Goal: Transaction & Acquisition: Book appointment/travel/reservation

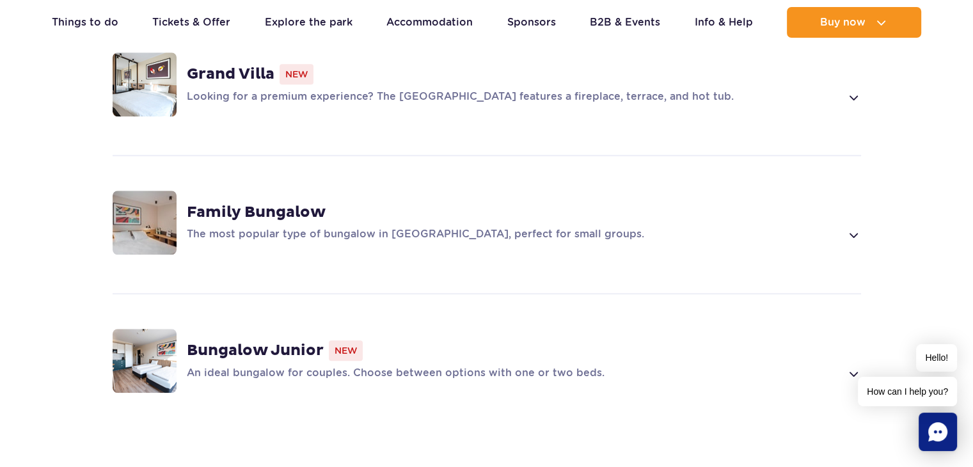
scroll to position [966, 0]
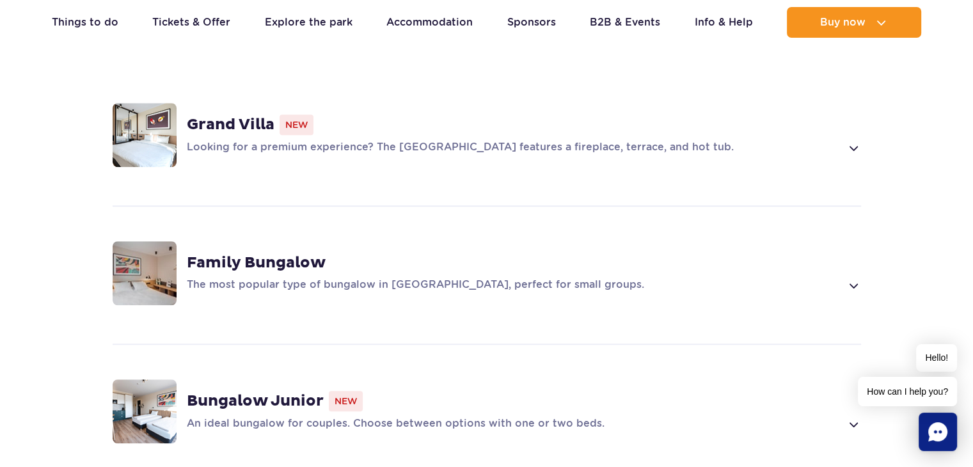
click at [852, 140] on span at bounding box center [852, 147] width 15 height 15
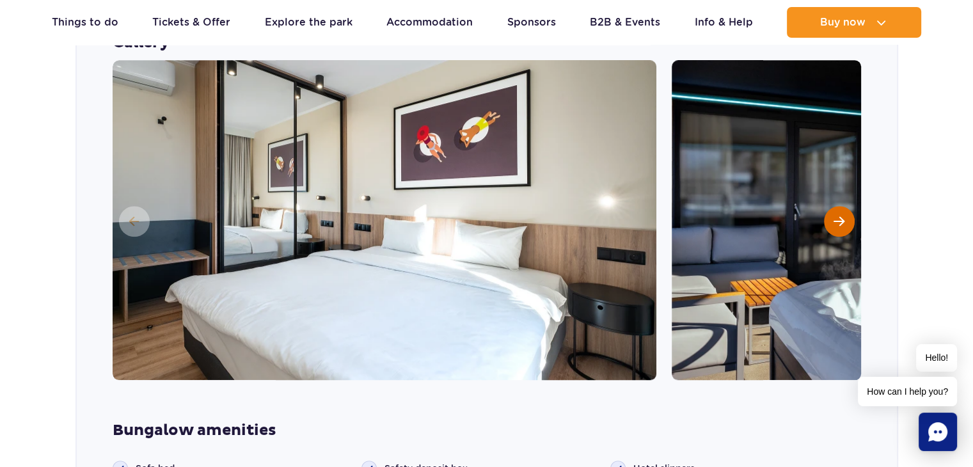
scroll to position [1133, 0]
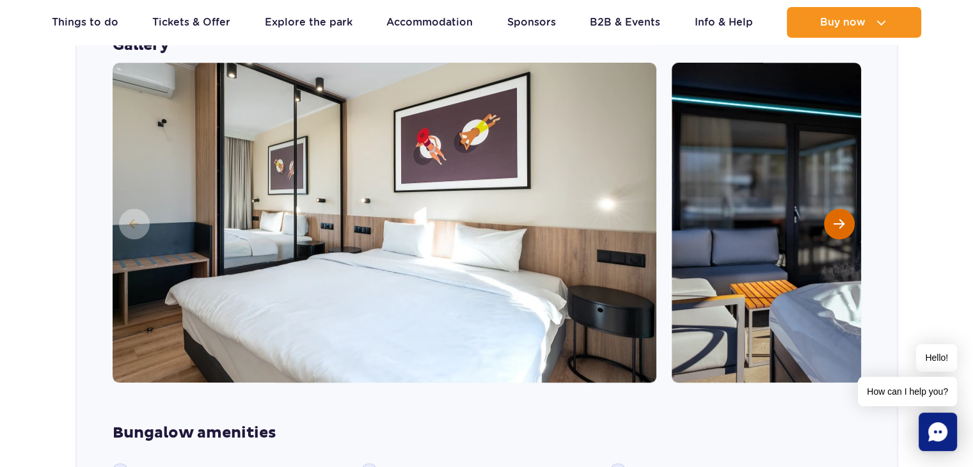
click at [838, 218] on span "Next slide" at bounding box center [838, 224] width 11 height 12
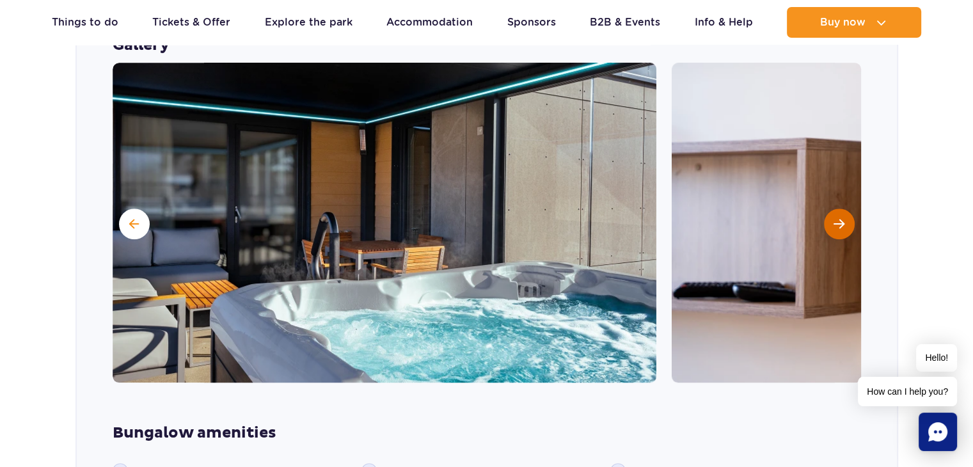
click at [838, 218] on span "Next slide" at bounding box center [838, 224] width 11 height 12
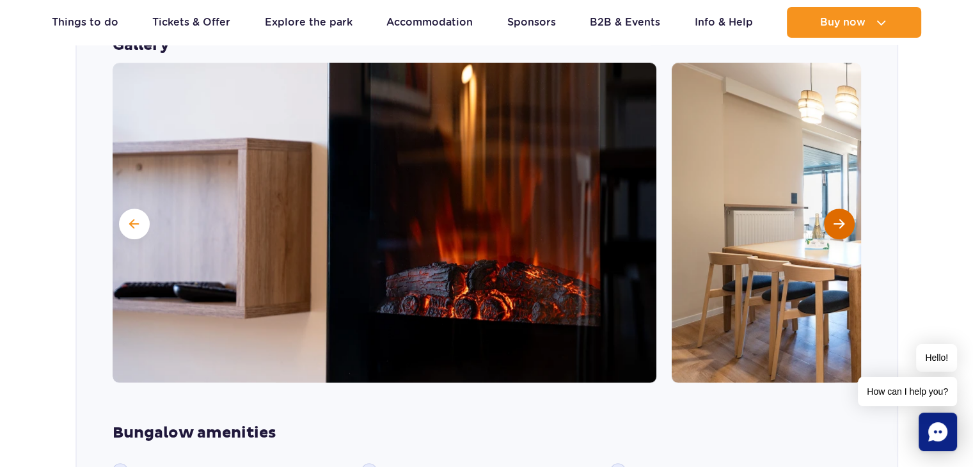
click at [838, 218] on span "Next slide" at bounding box center [838, 224] width 11 height 12
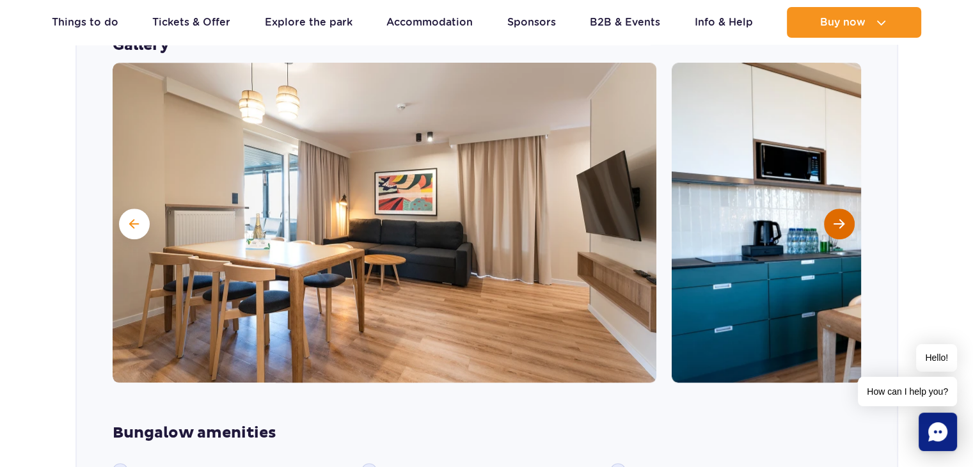
click at [838, 218] on span "Next slide" at bounding box center [838, 224] width 11 height 12
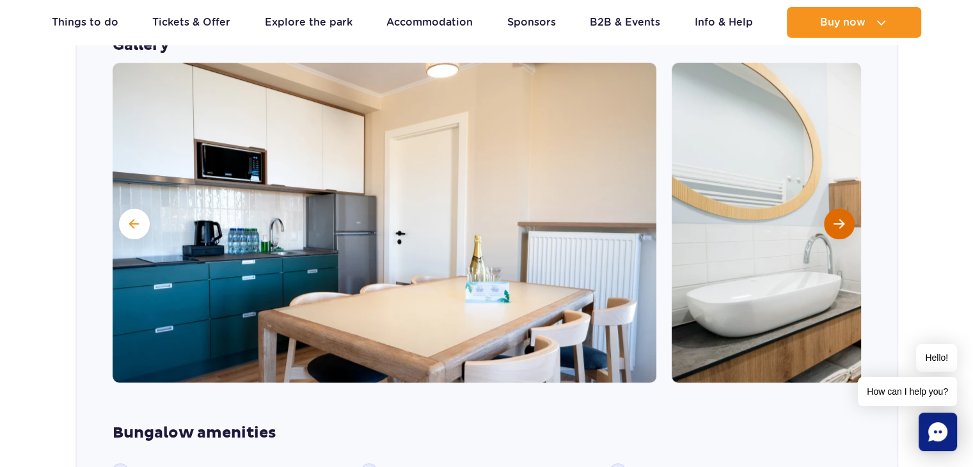
click at [838, 218] on span "Next slide" at bounding box center [838, 224] width 11 height 12
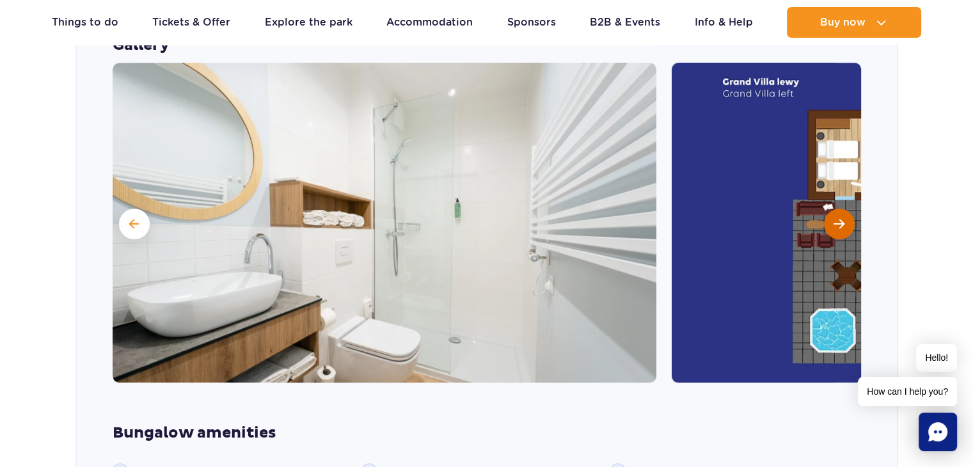
click at [838, 218] on span "Next slide" at bounding box center [838, 224] width 11 height 12
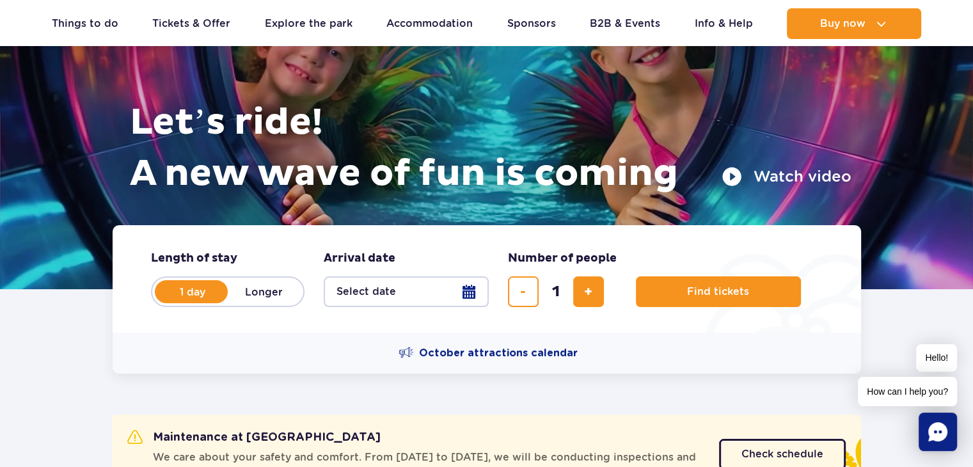
scroll to position [128, 0]
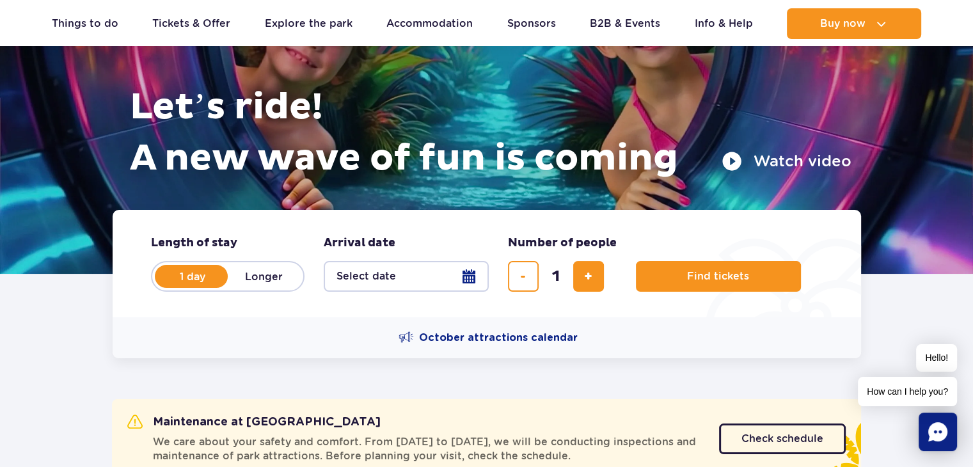
click at [264, 272] on label "Longer" at bounding box center [264, 276] width 73 height 27
click at [242, 287] on input "Longer" at bounding box center [235, 288] width 14 height 3
radio input "false"
radio input "true"
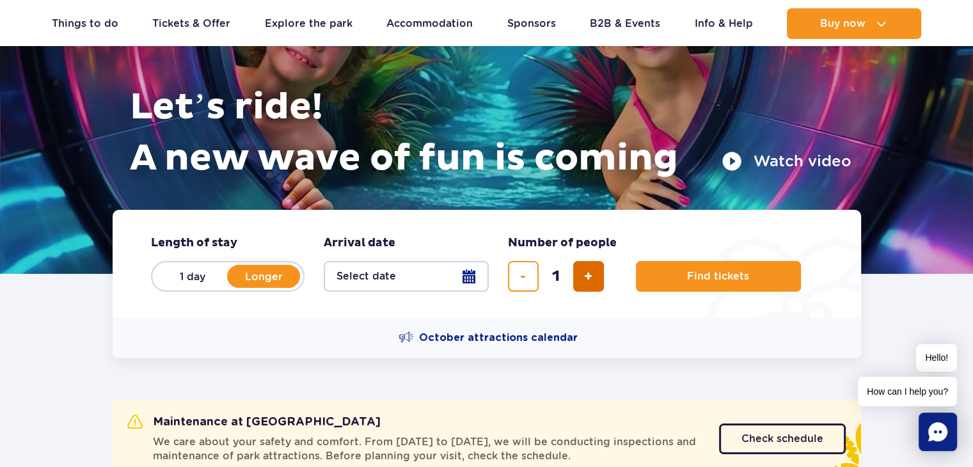
click at [590, 276] on span "add ticket" at bounding box center [588, 276] width 8 height 0
type input "4"
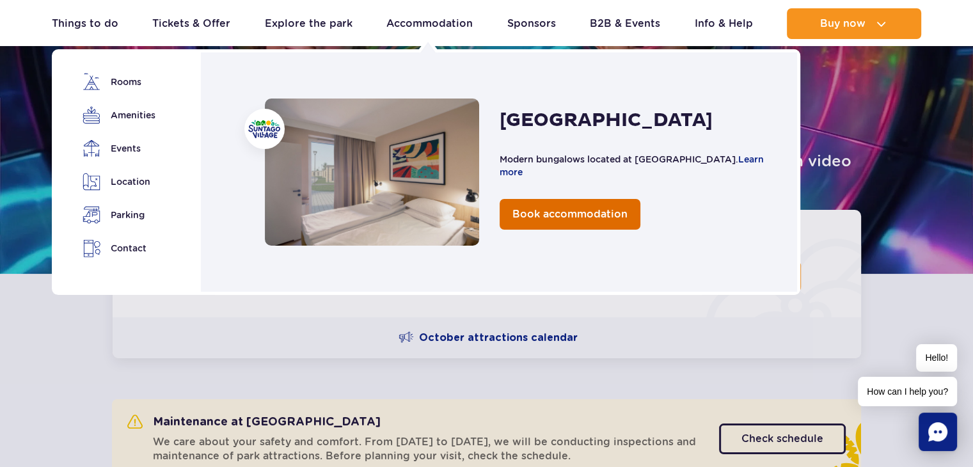
click at [563, 212] on span "Book accommodation" at bounding box center [569, 214] width 115 height 12
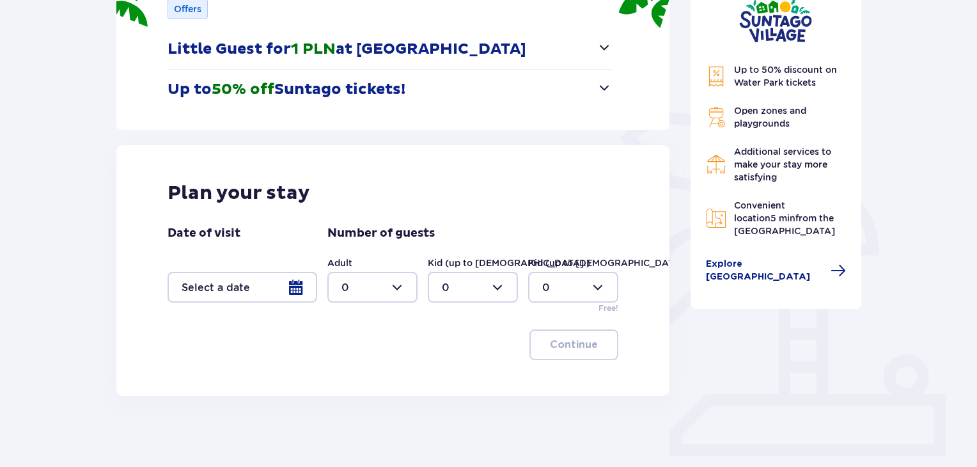
scroll to position [269, 0]
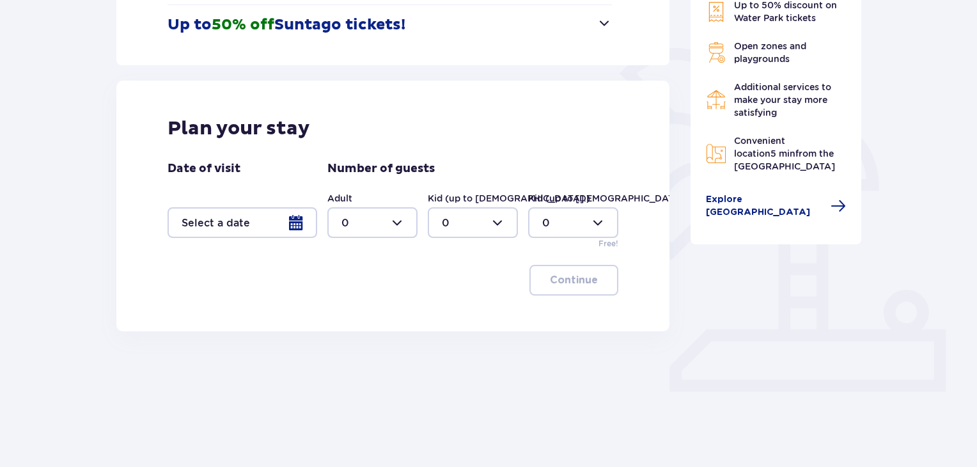
click at [278, 223] on div at bounding box center [243, 222] width 150 height 31
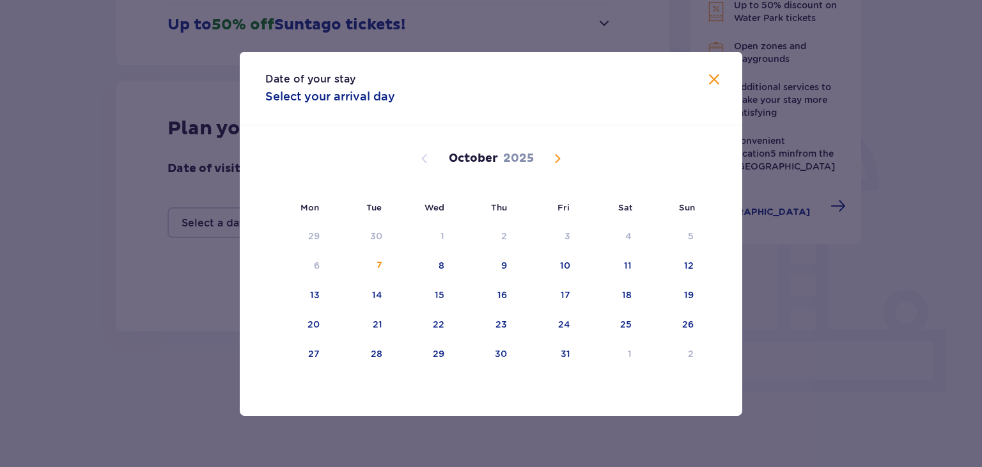
click at [556, 154] on span "Next month" at bounding box center [557, 158] width 15 height 15
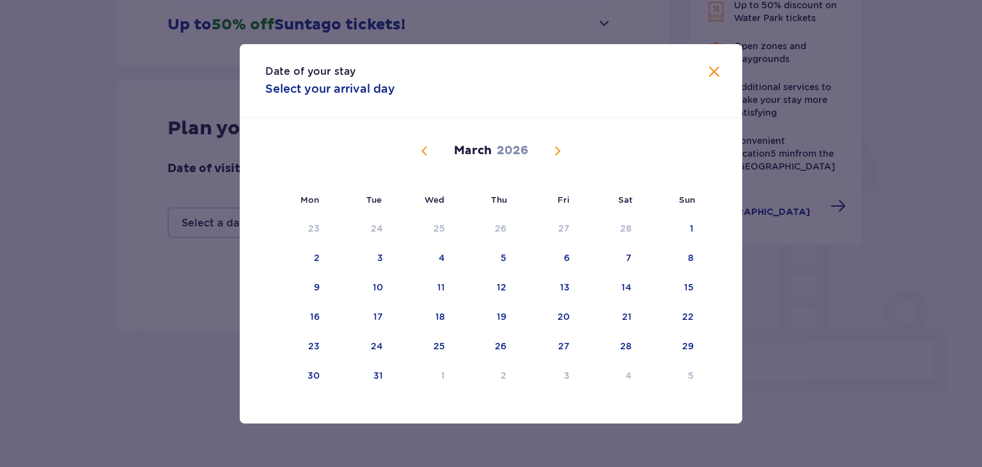
click at [556, 154] on span "Next month" at bounding box center [557, 150] width 15 height 15
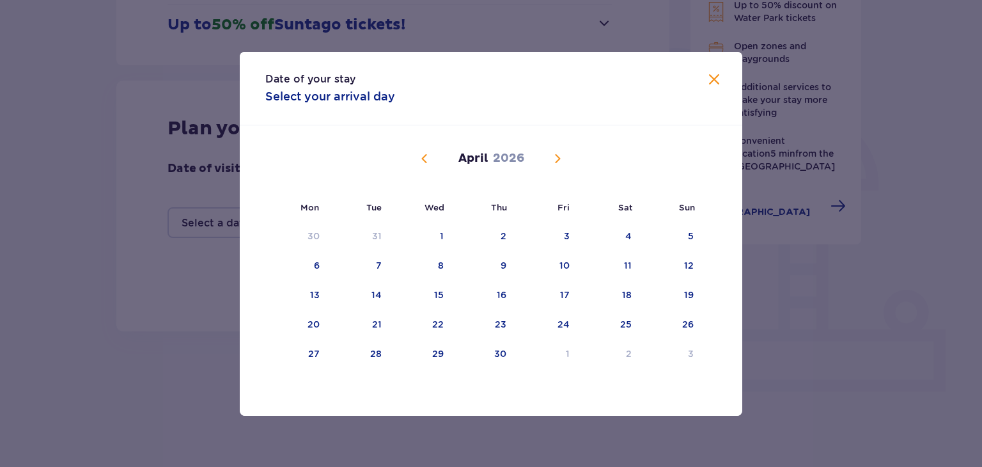
click at [556, 154] on span "Next month" at bounding box center [557, 158] width 15 height 15
click at [627, 294] on div "18" at bounding box center [627, 294] width 10 height 13
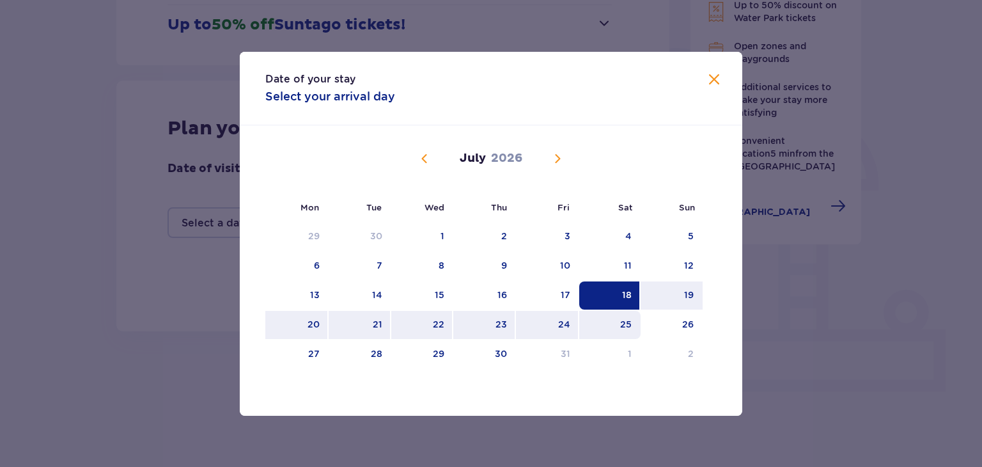
click at [623, 318] on div "25" at bounding box center [626, 324] width 12 height 13
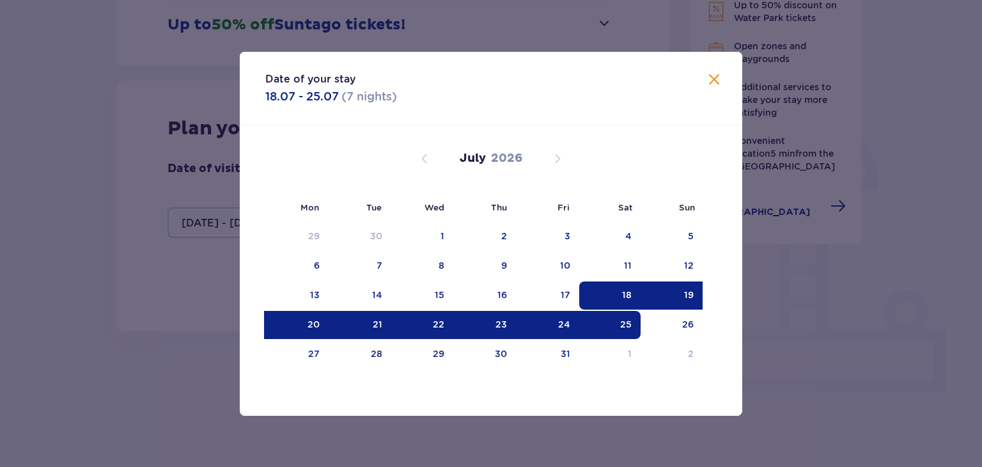
type input "18.07.26 - 25.07.26"
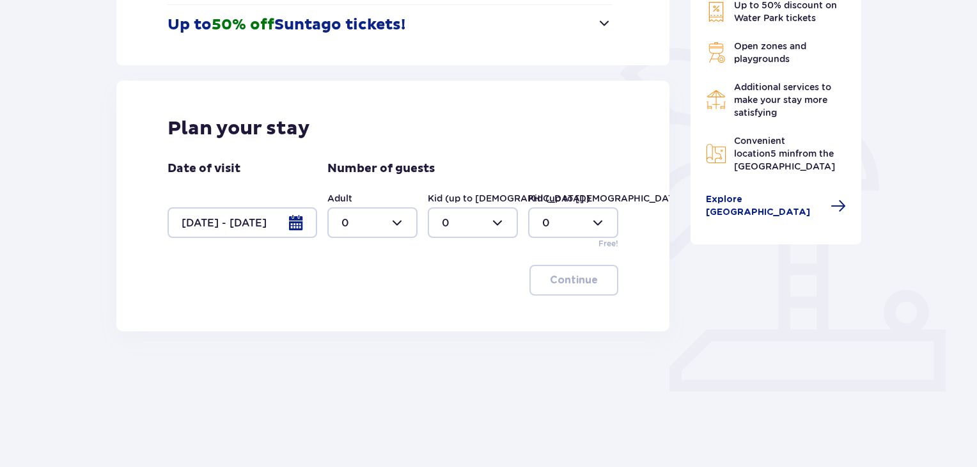
click at [397, 223] on div at bounding box center [372, 222] width 90 height 31
click at [411, 349] on span "3" at bounding box center [373, 342] width 88 height 27
click at [411, 349] on div "Accommodation Skip this step Offers Little Guest for 1 PLN at Suntago Village N…" at bounding box center [393, 133] width 575 height 534
click at [396, 221] on div at bounding box center [372, 222] width 90 height 31
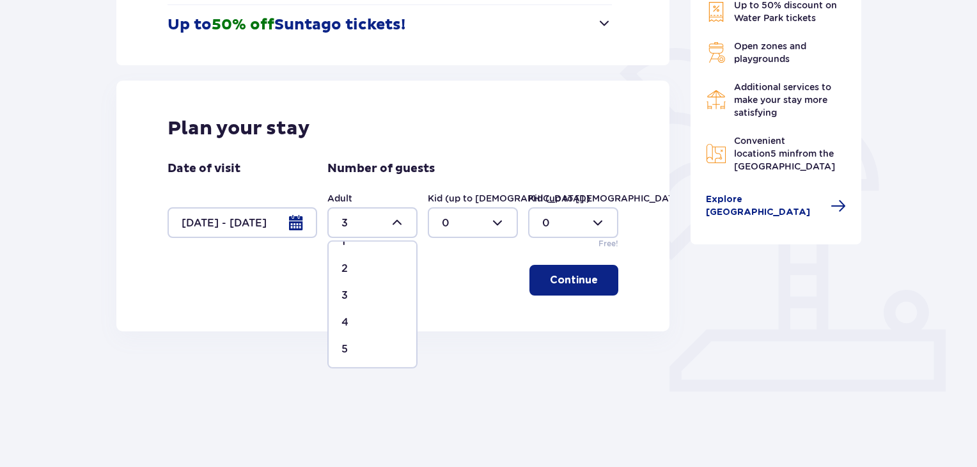
scroll to position [49, 0]
click at [348, 315] on div "4" at bounding box center [372, 320] width 62 height 14
type input "4"
click at [577, 276] on p "Continue" at bounding box center [574, 280] width 48 height 14
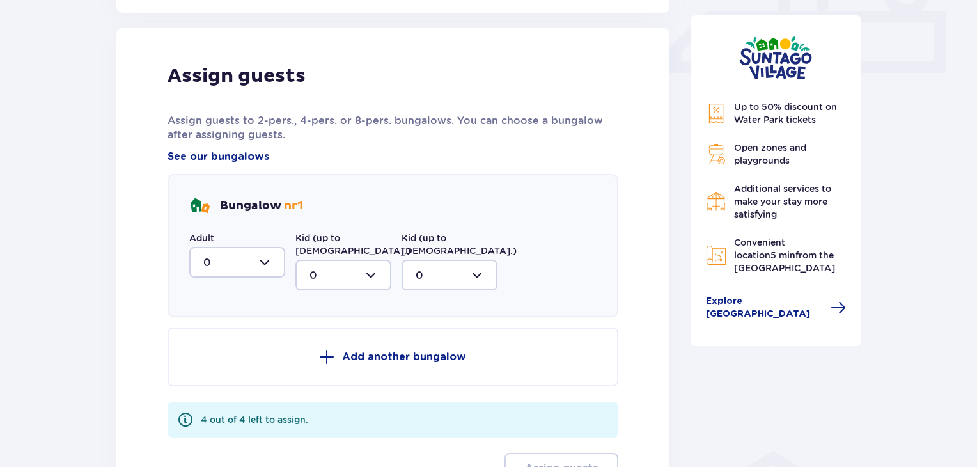
scroll to position [600, 0]
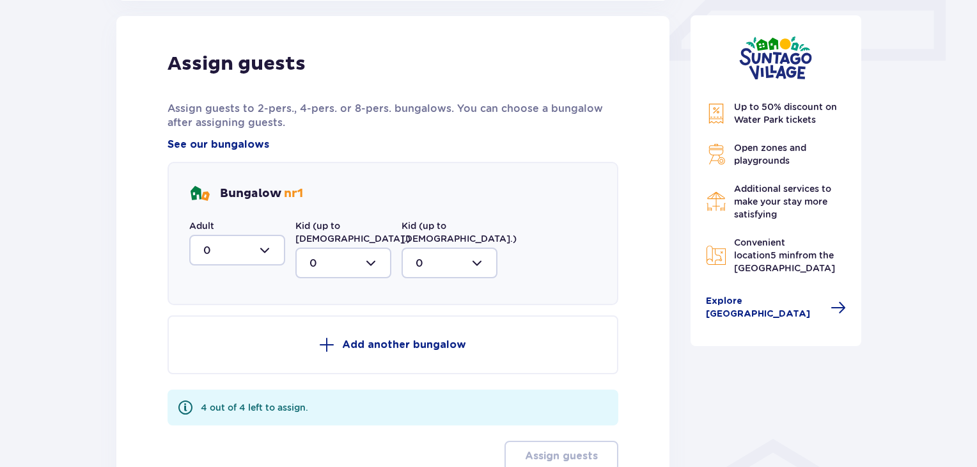
click at [68, 254] on div "Accommodation Skip this step Offers Little Guest for 1 PLN at Suntago Village N…" at bounding box center [488, 42] width 977 height 1084
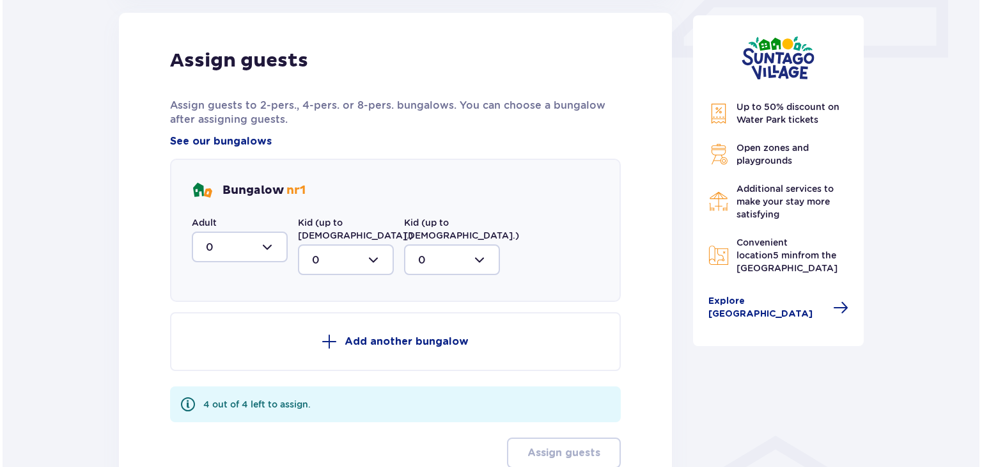
scroll to position [600, 0]
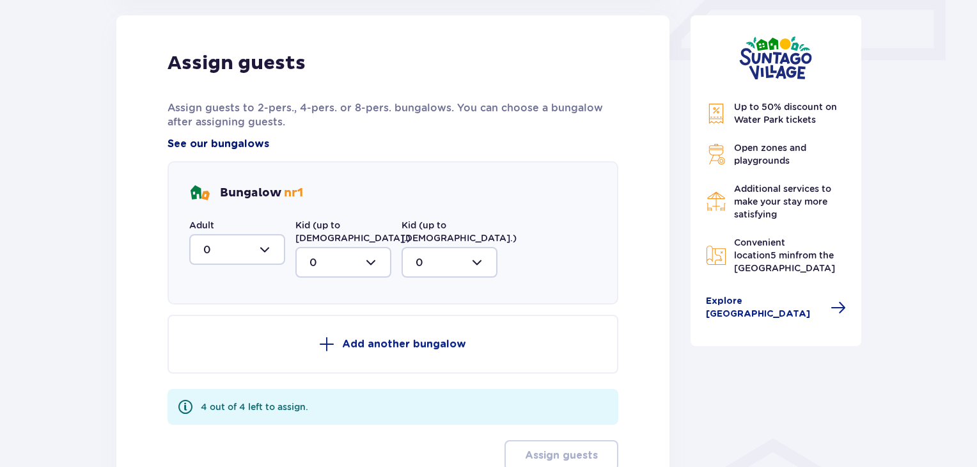
click at [187, 141] on span "See our bungalows" at bounding box center [219, 144] width 102 height 14
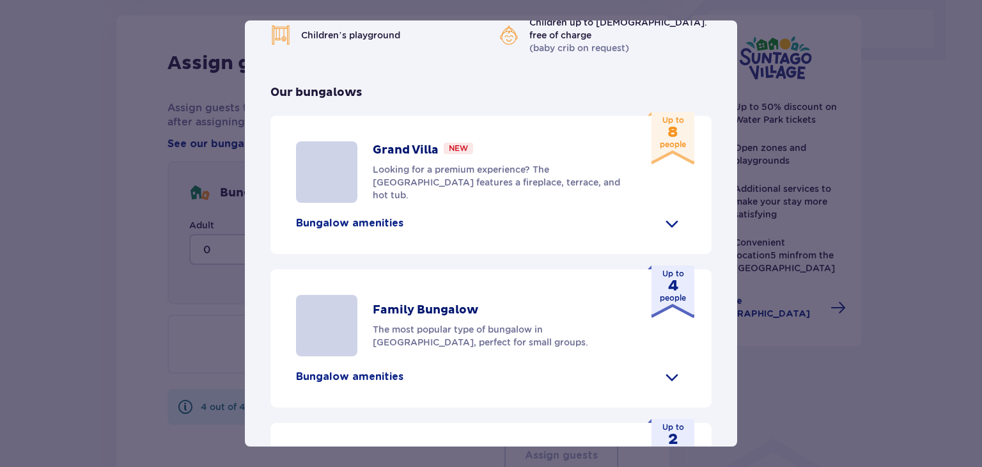
scroll to position [532, 0]
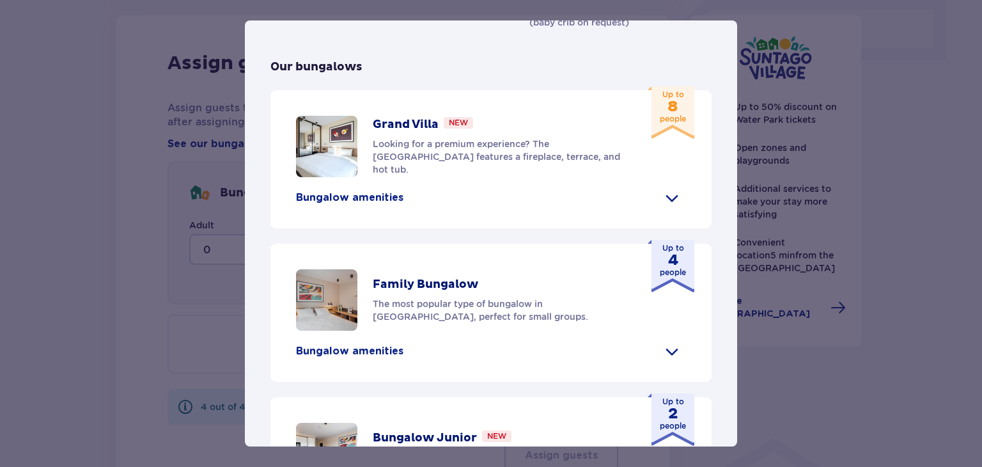
click at [345, 344] on p "Bungalow amenities" at bounding box center [349, 351] width 107 height 14
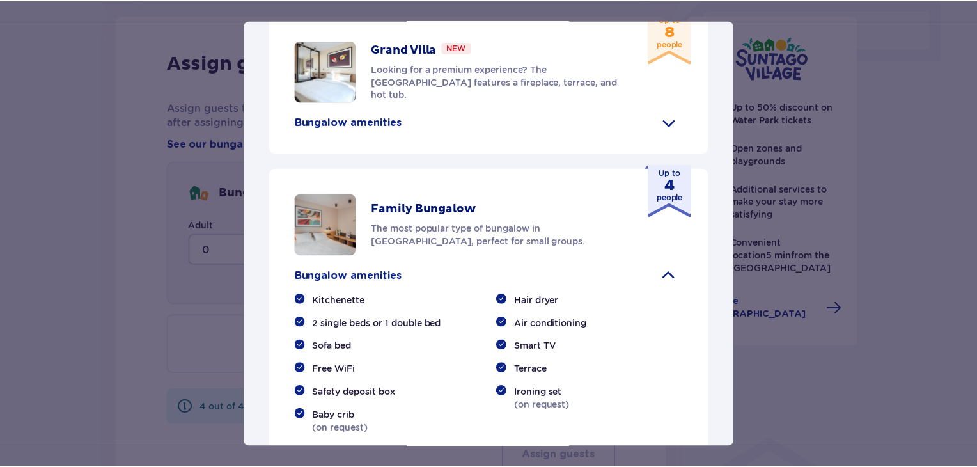
scroll to position [609, 0]
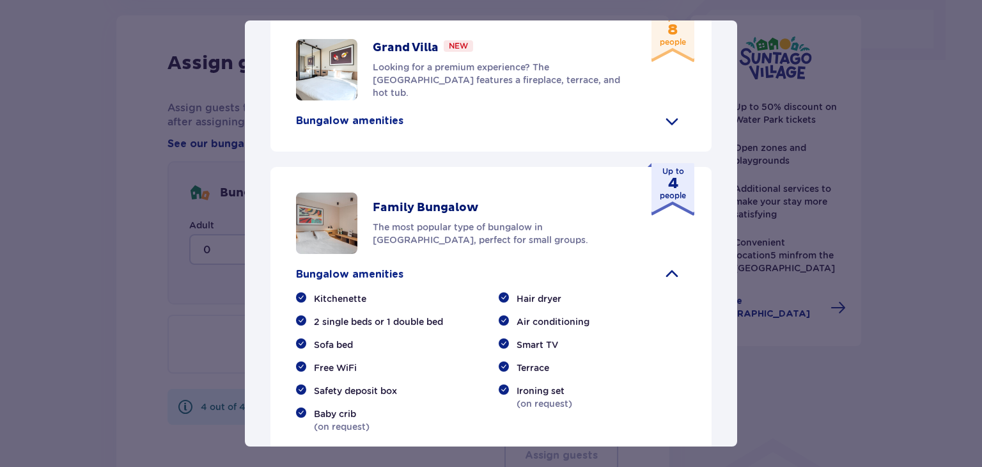
click at [662, 184] on div "Up to 4 people" at bounding box center [671, 189] width 47 height 52
click at [327, 214] on img at bounding box center [326, 222] width 61 height 61
drag, startPoint x: 737, startPoint y: 243, endPoint x: 725, endPoint y: 156, distance: 87.7
click at [725, 156] on div "Suntago Village Suntago Village is the perfect place for fans tropical climate …" at bounding box center [491, 233] width 492 height 426
click at [725, 156] on div "Suntago Village is the perfect place for fans tropical climate and holiday atmo…" at bounding box center [491, 70] width 492 height 1196
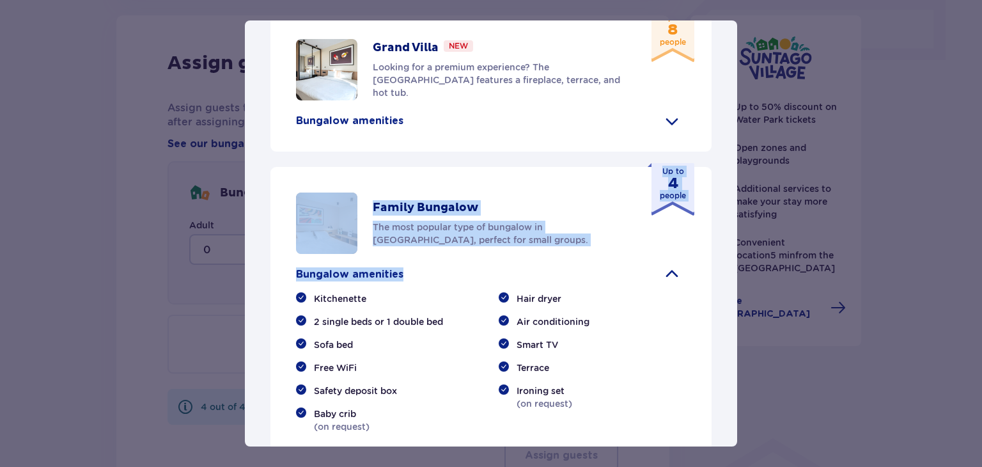
drag, startPoint x: 732, startPoint y: 258, endPoint x: 740, endPoint y: 95, distance: 162.6
click at [740, 95] on div "Suntago Village Suntago Village is the perfect place for fans tropical climate …" at bounding box center [491, 233] width 982 height 467
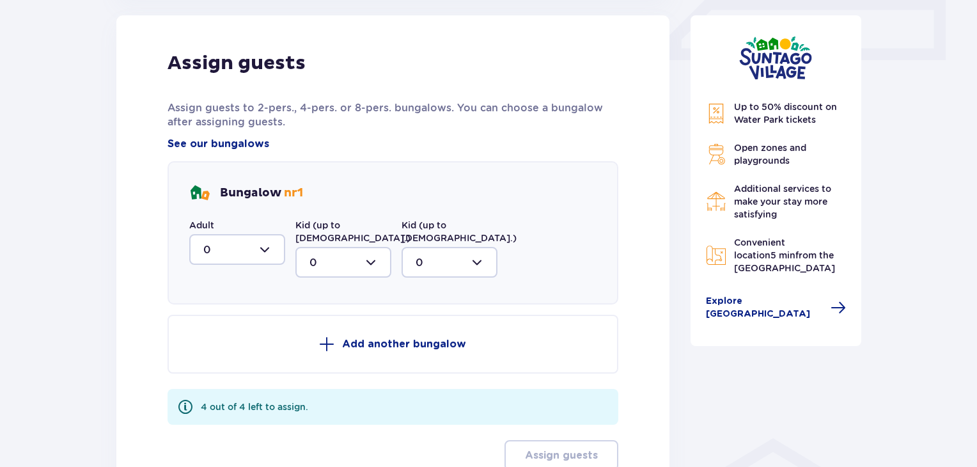
click at [265, 246] on div at bounding box center [237, 249] width 96 height 31
click at [229, 373] on div "4" at bounding box center [237, 375] width 68 height 14
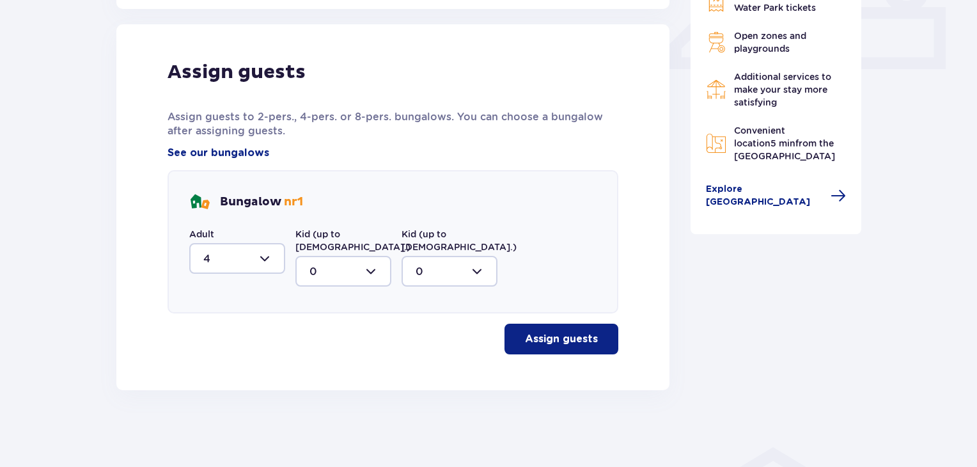
scroll to position [578, 0]
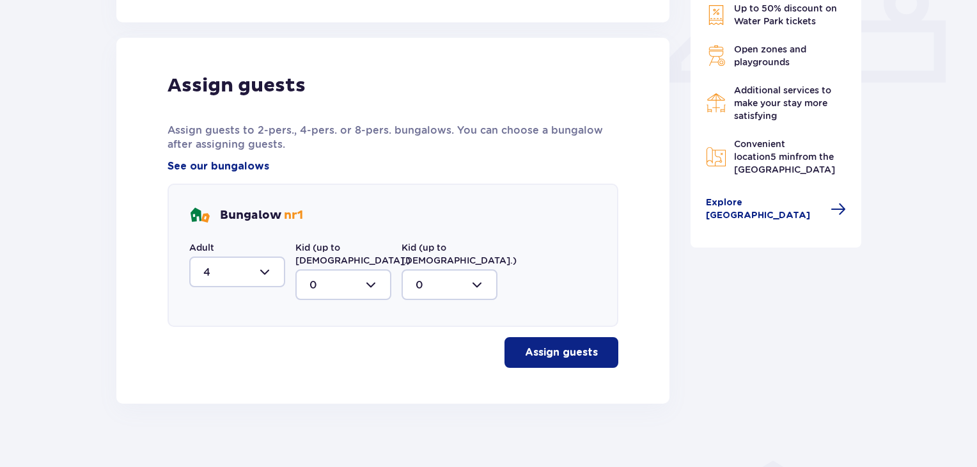
click at [545, 345] on p "Assign guests" at bounding box center [561, 352] width 73 height 14
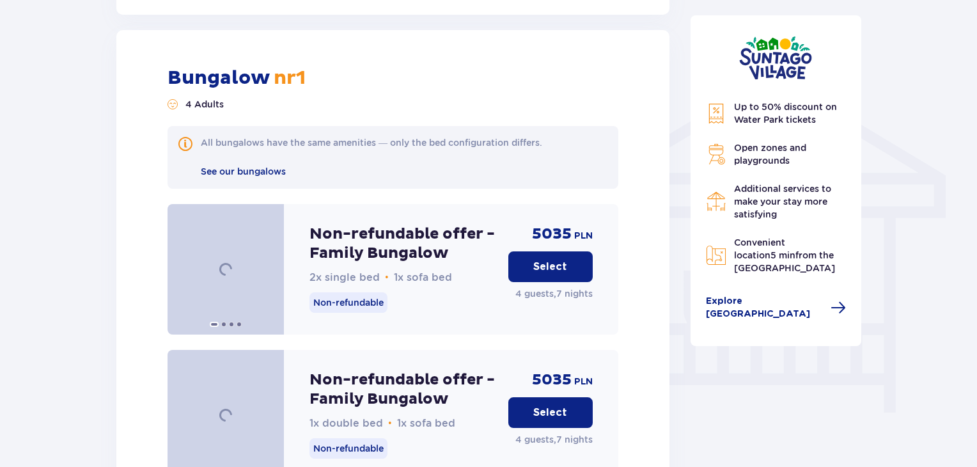
scroll to position [968, 0]
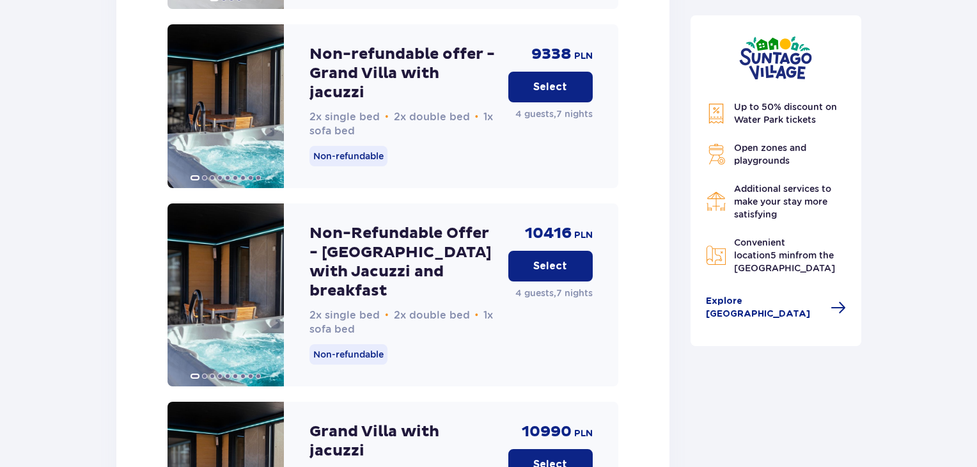
scroll to position [2298, 0]
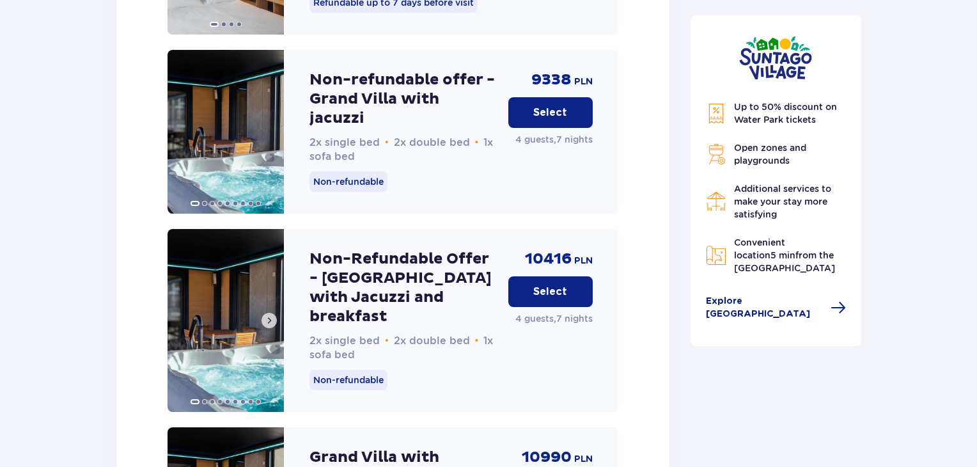
click at [269, 315] on span at bounding box center [269, 320] width 10 height 10
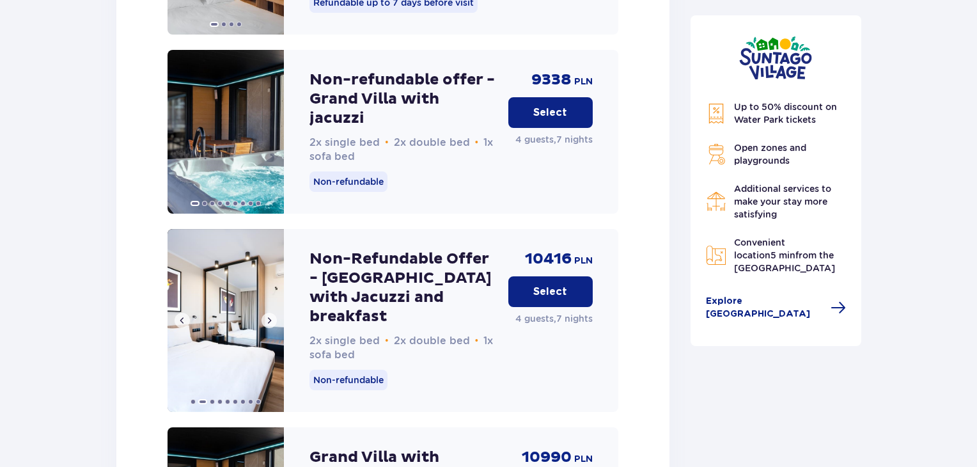
click at [269, 315] on span at bounding box center [269, 320] width 10 height 10
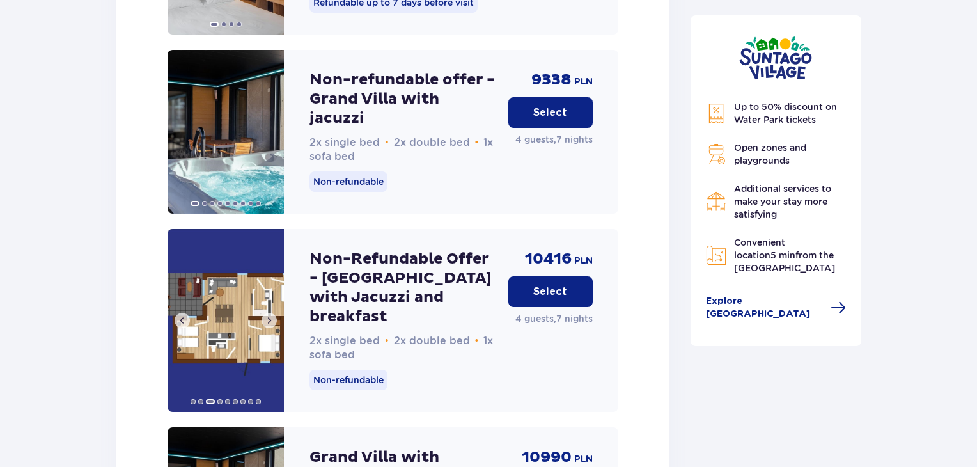
click at [269, 315] on span at bounding box center [269, 320] width 10 height 10
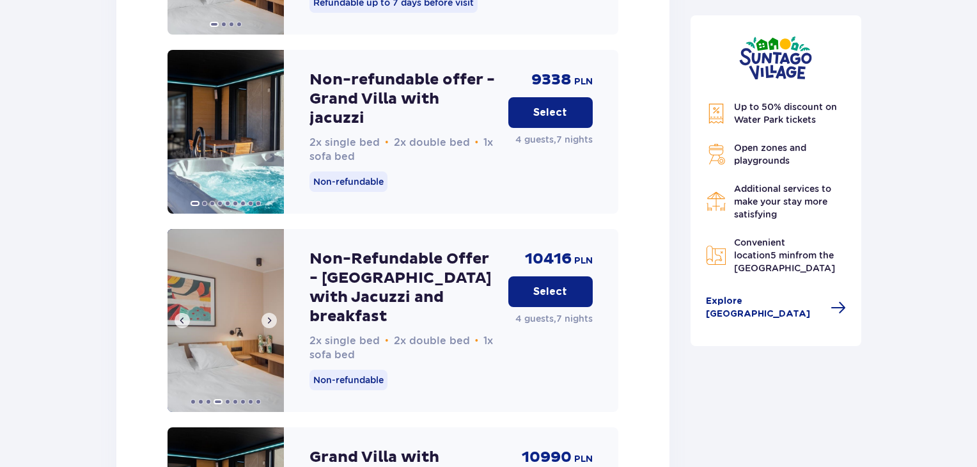
click at [269, 315] on span at bounding box center [269, 320] width 10 height 10
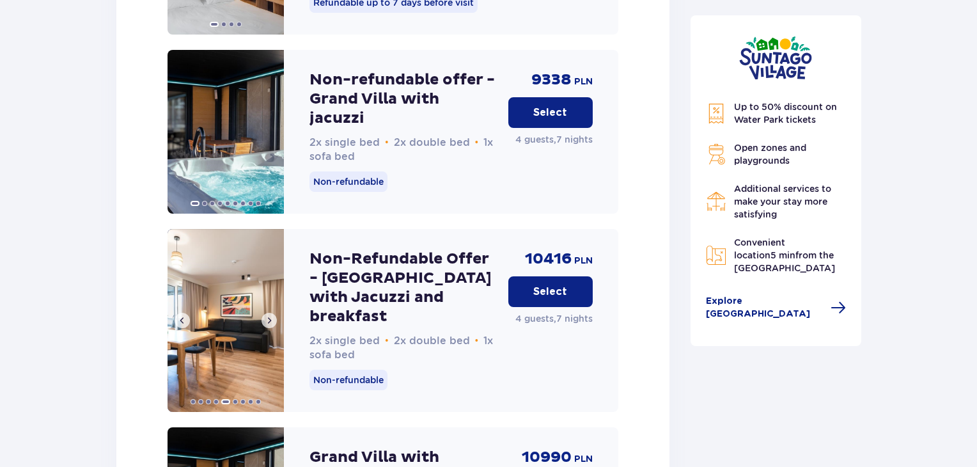
click at [269, 315] on span at bounding box center [269, 320] width 10 height 10
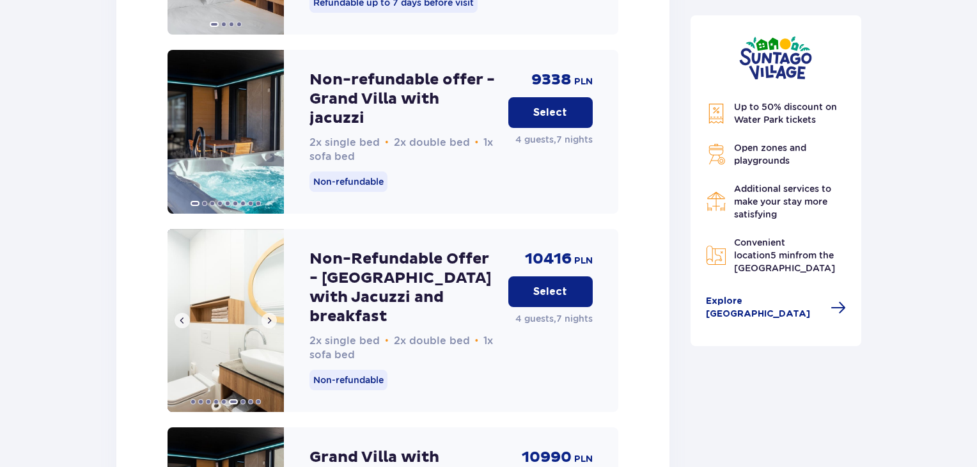
click at [269, 315] on span at bounding box center [269, 320] width 10 height 10
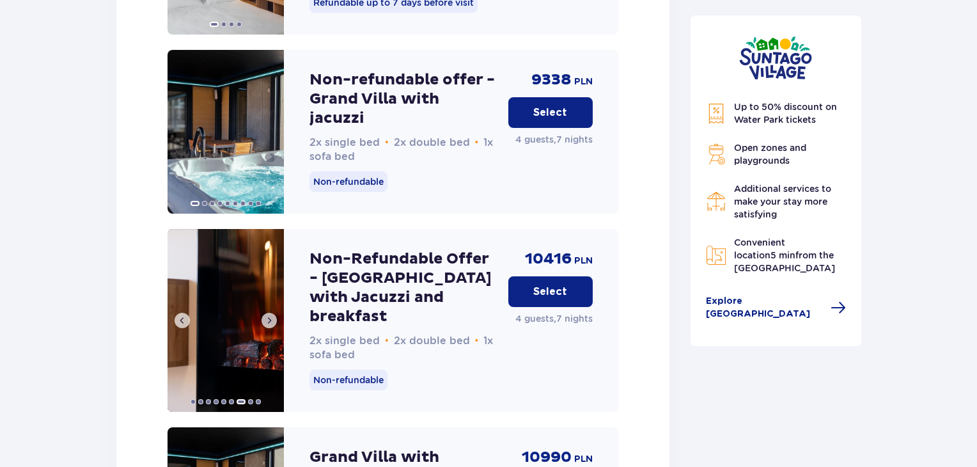
click at [269, 315] on span at bounding box center [269, 320] width 10 height 10
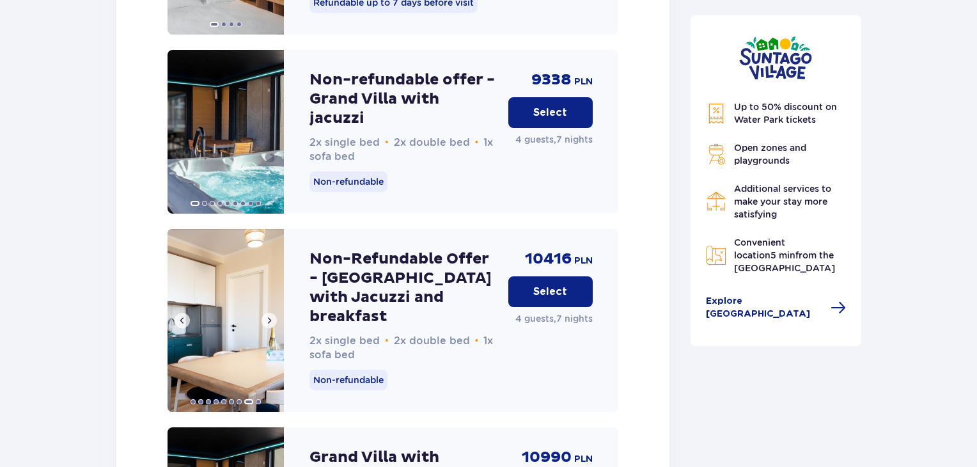
click at [269, 315] on span at bounding box center [269, 320] width 10 height 10
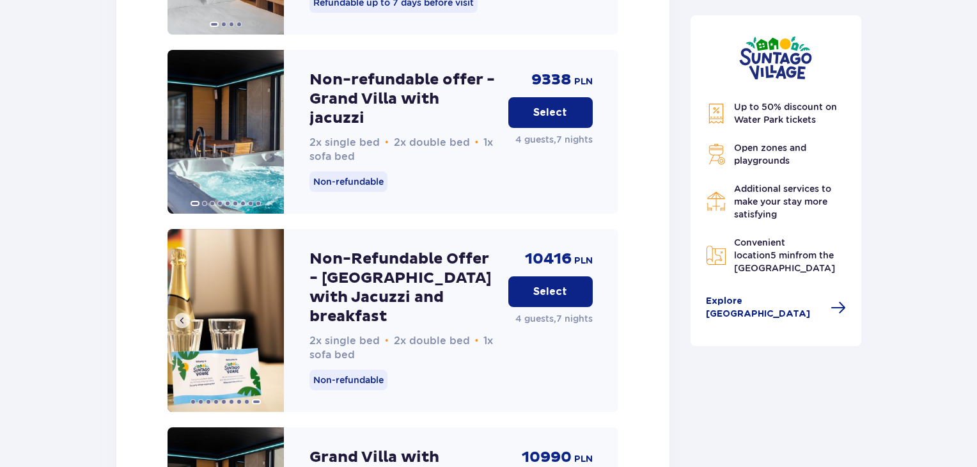
click at [269, 281] on img at bounding box center [226, 320] width 116 height 183
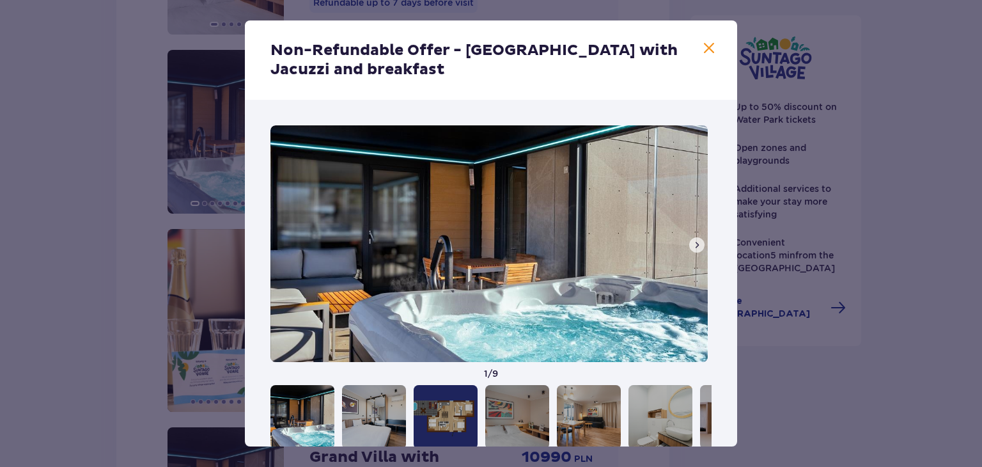
click at [706, 52] on span at bounding box center [709, 48] width 15 height 15
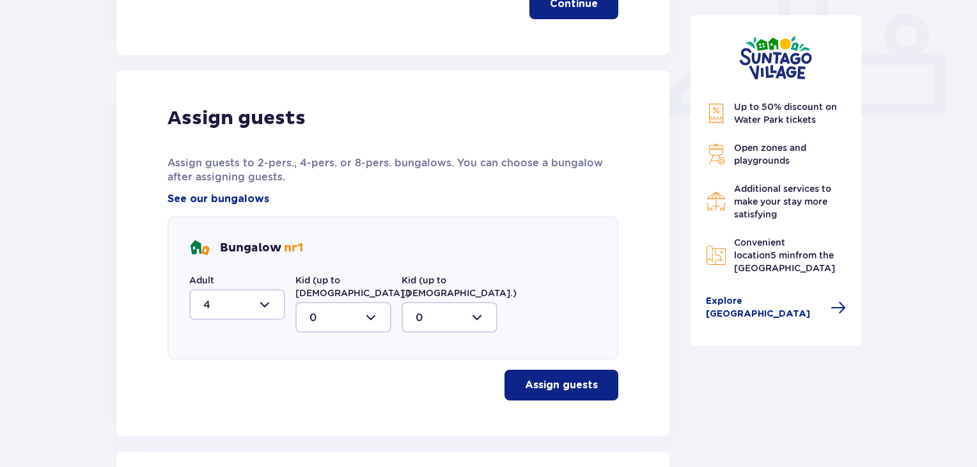
scroll to position [486, 0]
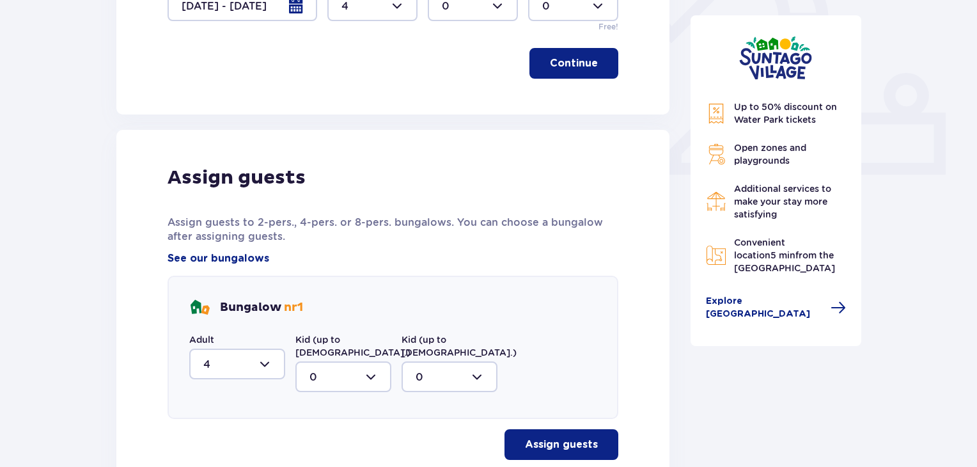
click at [262, 363] on div at bounding box center [237, 364] width 96 height 31
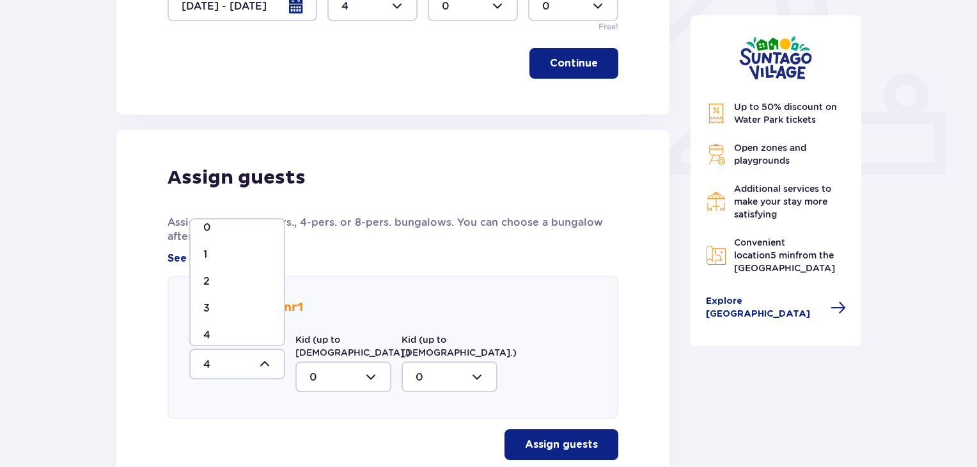
scroll to position [21, 0]
click at [279, 225] on span "0" at bounding box center [237, 218] width 93 height 27
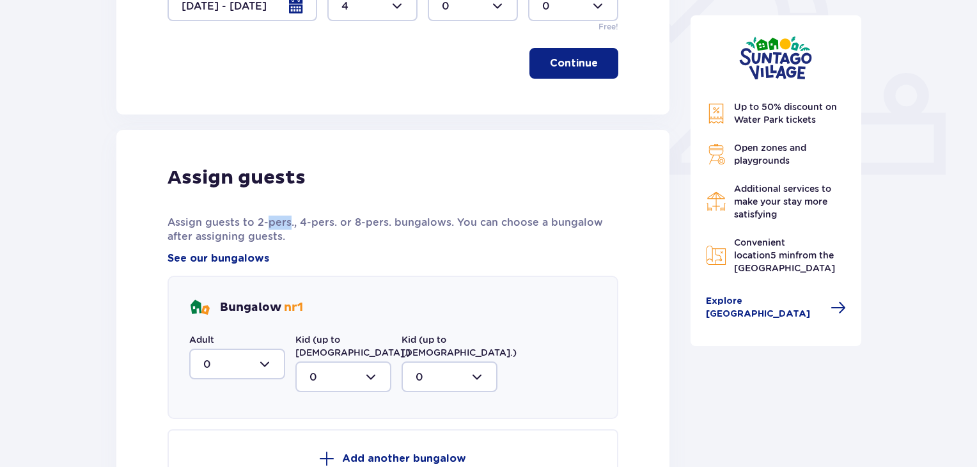
click at [279, 225] on p "Assign guests to 2-pers., 4-pers. or 8-pers. bungalows. You can choose a bungal…" at bounding box center [393, 230] width 451 height 28
click at [263, 363] on div at bounding box center [237, 364] width 96 height 31
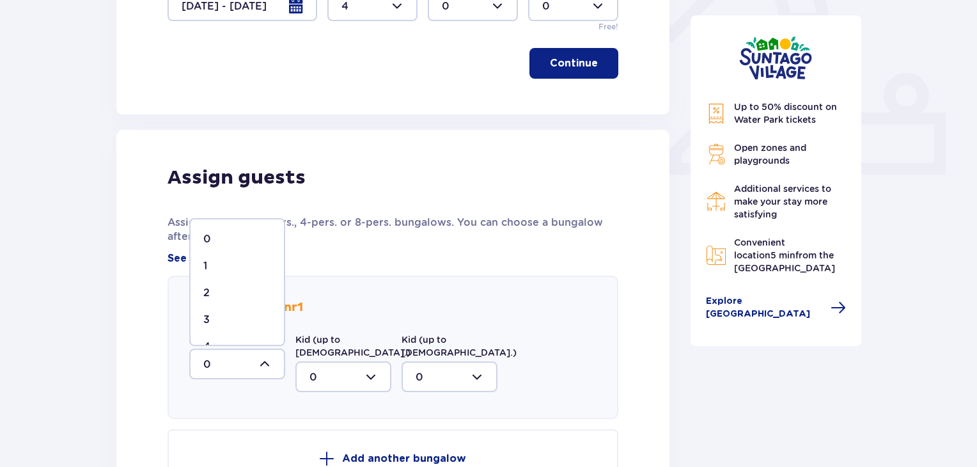
click at [278, 333] on span "4" at bounding box center [237, 346] width 93 height 27
type input "4"
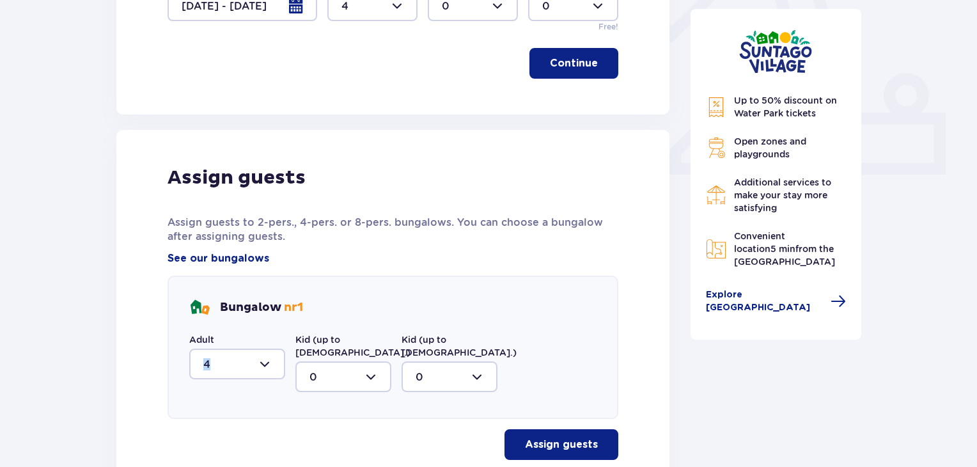
click at [278, 333] on div "Adult 4" at bounding box center [237, 356] width 96 height 46
click at [262, 362] on div at bounding box center [237, 364] width 96 height 31
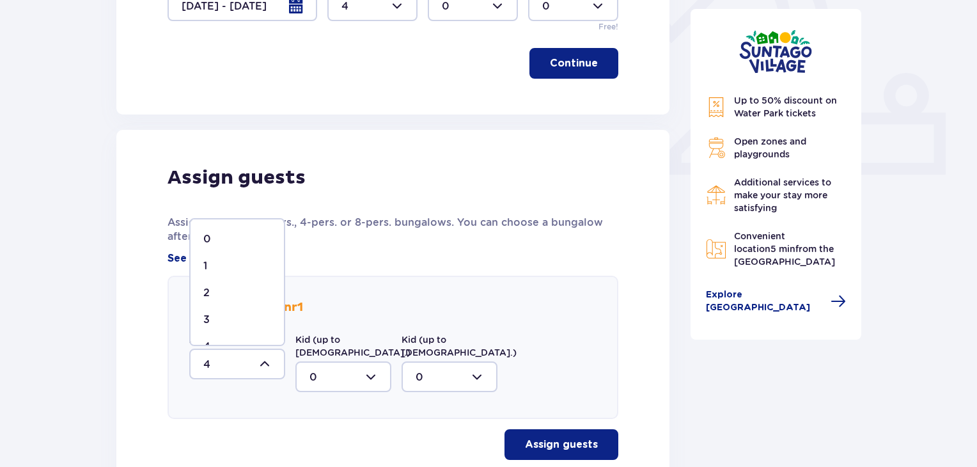
click at [242, 340] on div "4" at bounding box center [237, 347] width 68 height 14
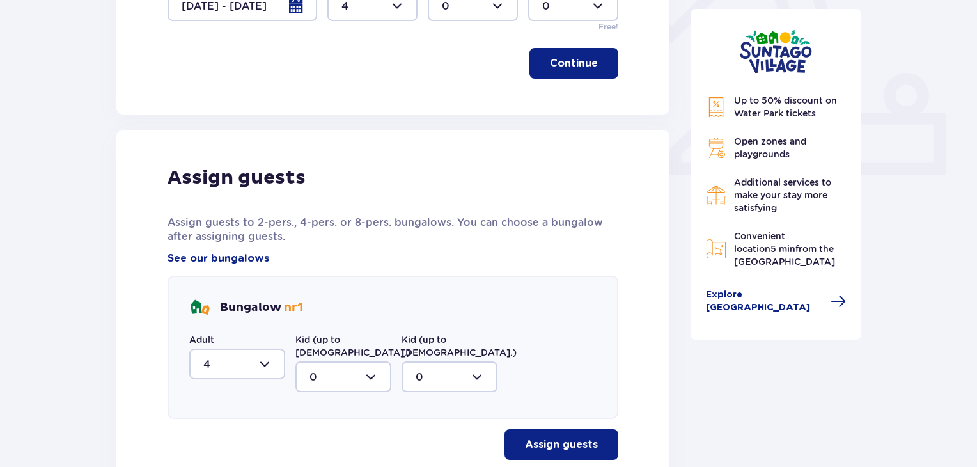
click at [553, 437] on p "Assign guests" at bounding box center [561, 444] width 73 height 14
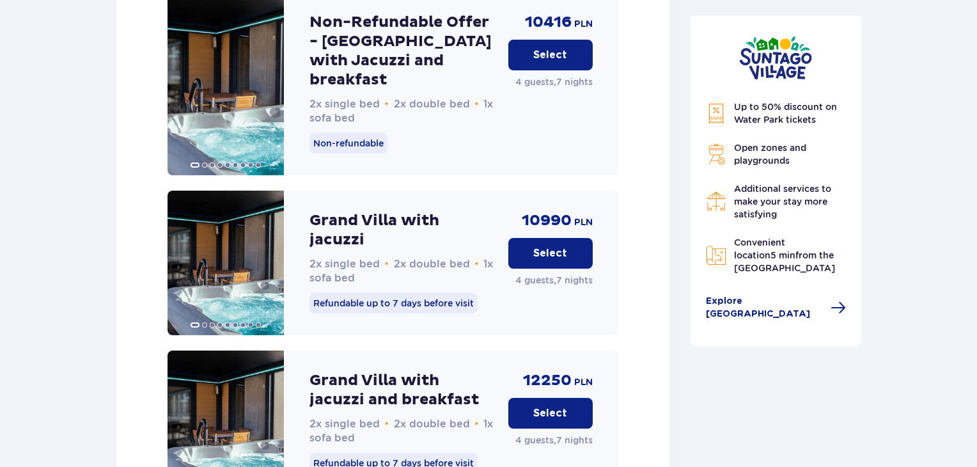
scroll to position [2532, 0]
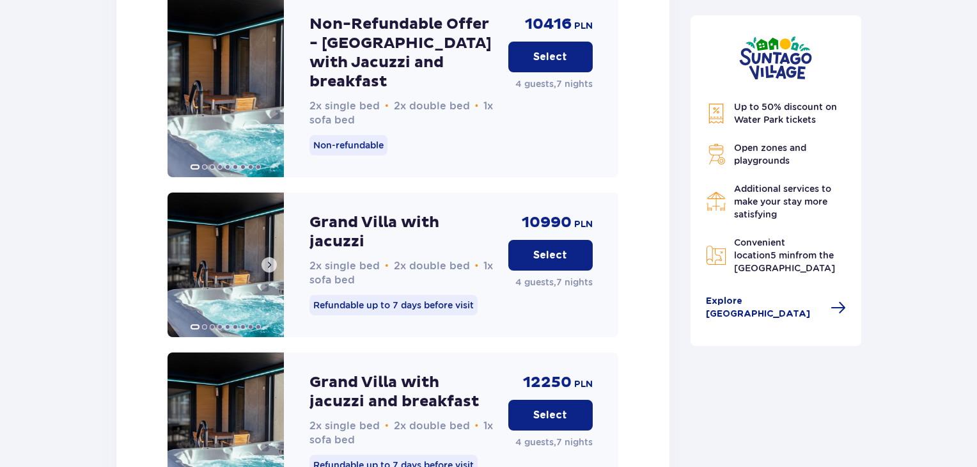
click at [270, 260] on span at bounding box center [269, 265] width 10 height 10
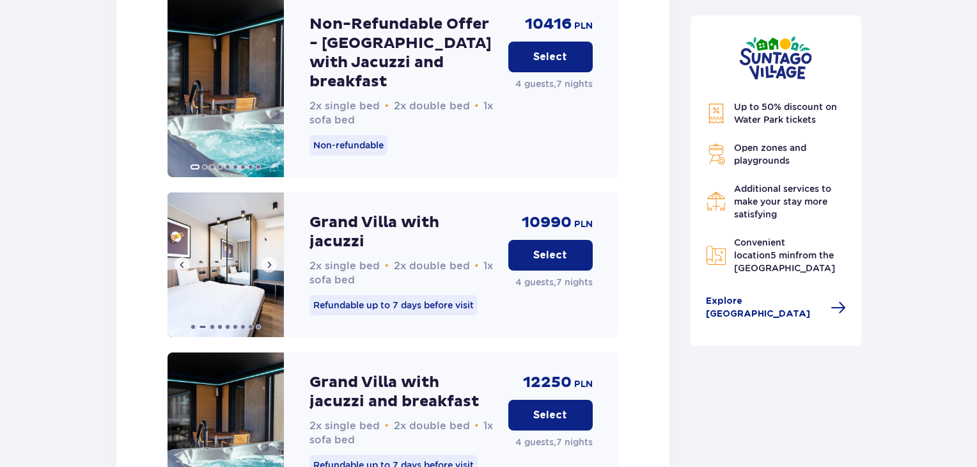
click at [270, 260] on span at bounding box center [269, 265] width 10 height 10
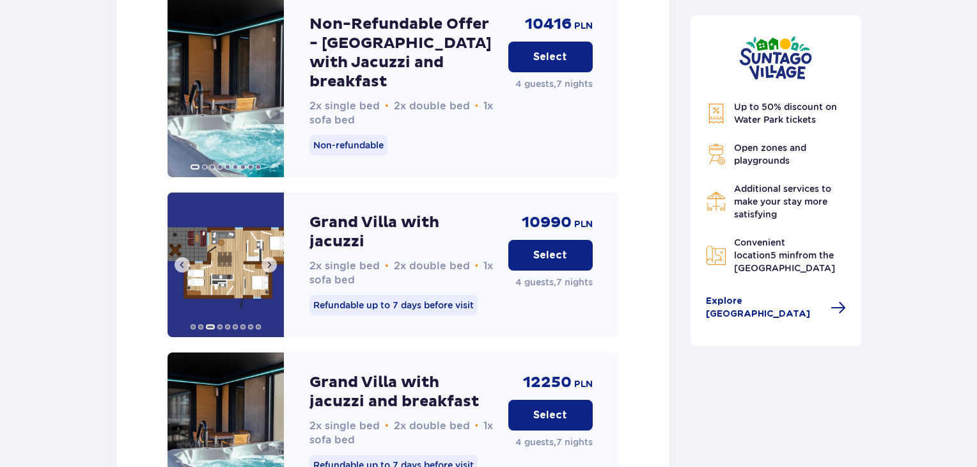
click at [270, 260] on span at bounding box center [269, 265] width 10 height 10
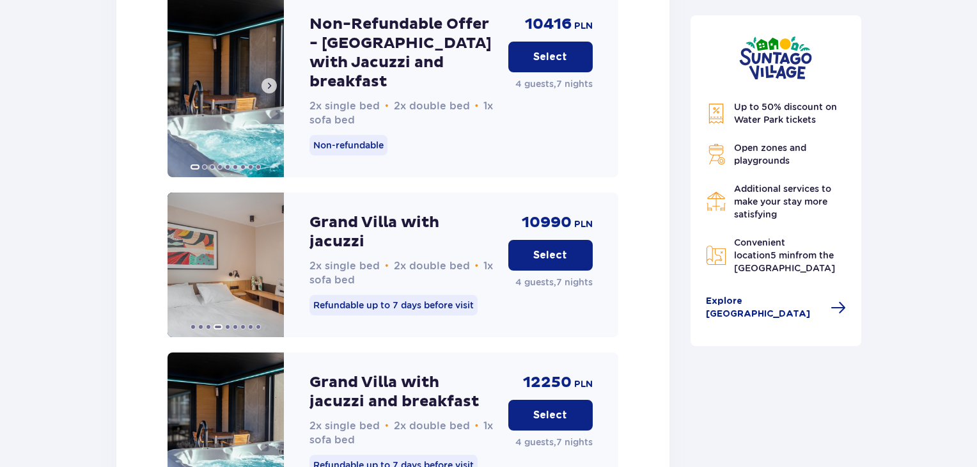
click at [270, 81] on span at bounding box center [269, 86] width 10 height 10
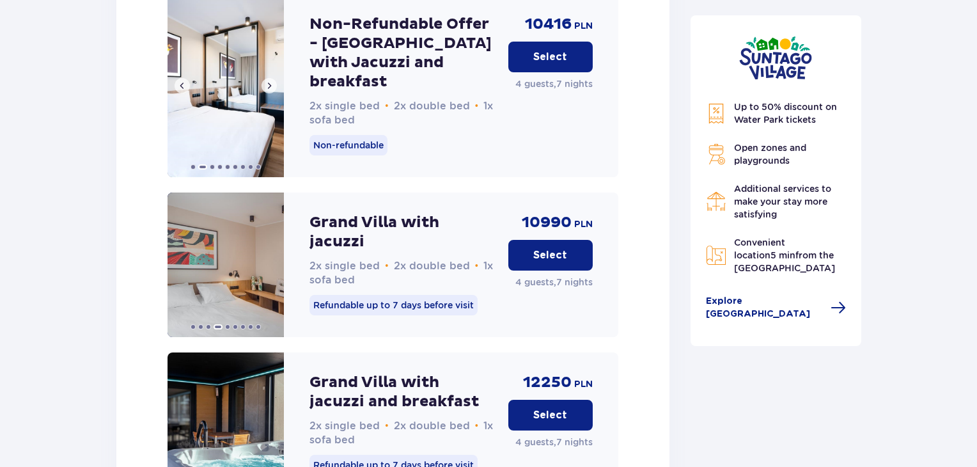
click at [270, 81] on span at bounding box center [269, 86] width 10 height 10
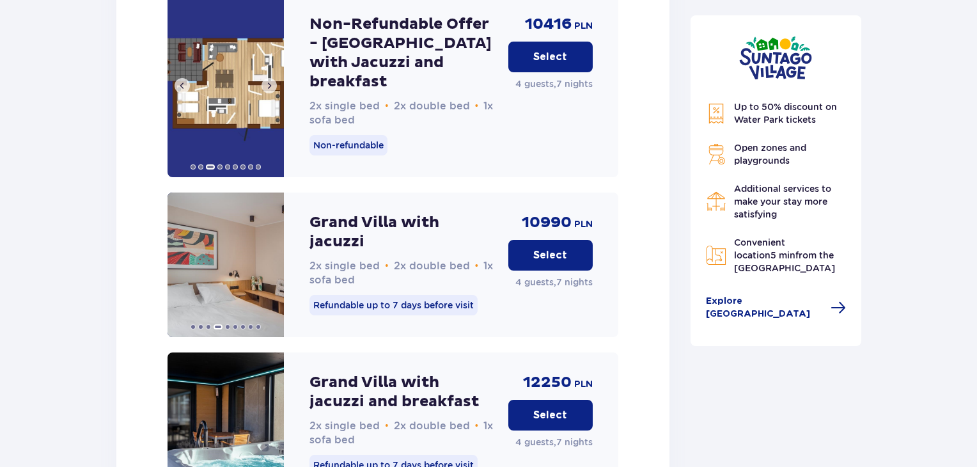
click at [270, 81] on span at bounding box center [269, 86] width 10 height 10
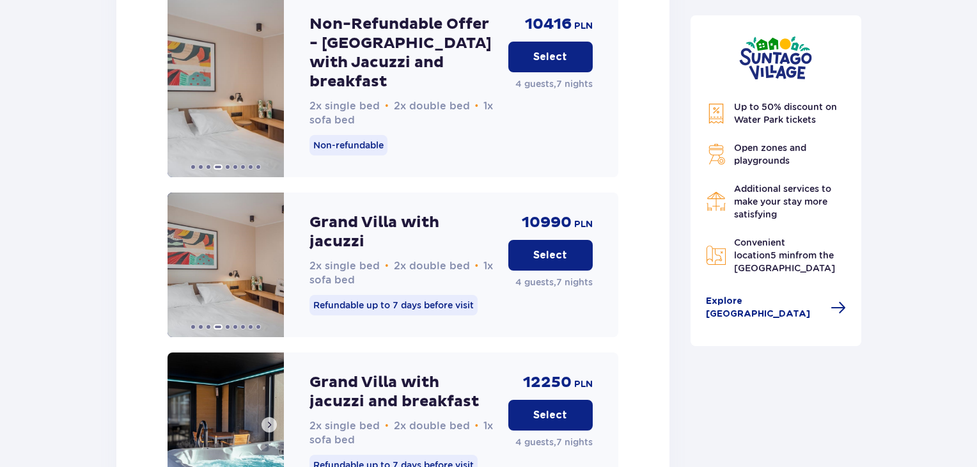
click at [268, 419] on span at bounding box center [269, 424] width 10 height 10
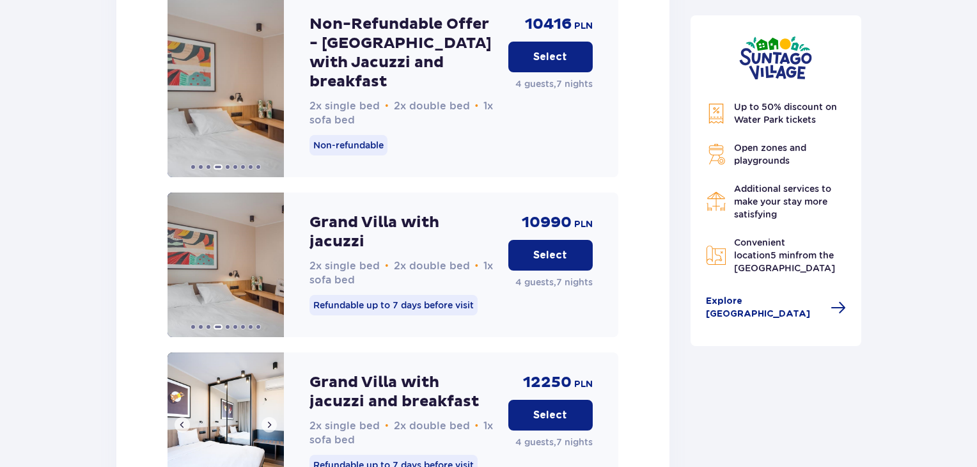
click at [268, 419] on span at bounding box center [269, 424] width 10 height 10
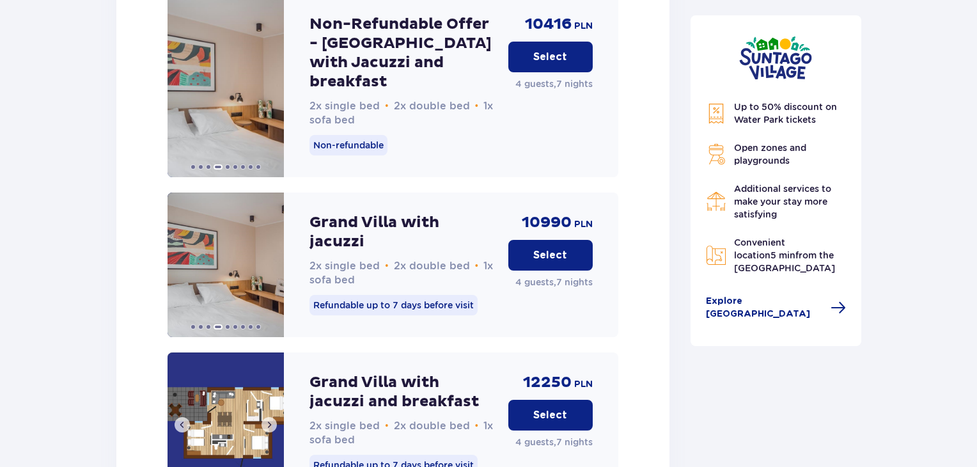
click at [268, 419] on span at bounding box center [269, 424] width 10 height 10
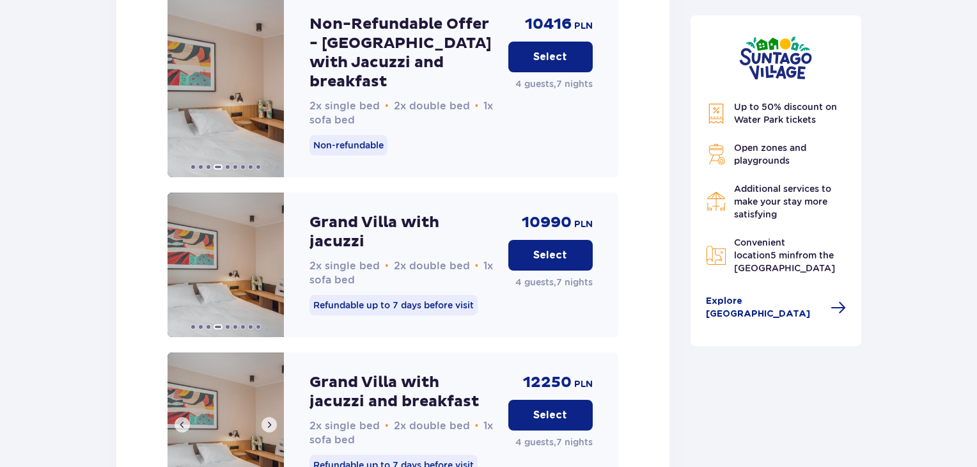
click at [268, 419] on span at bounding box center [269, 424] width 10 height 10
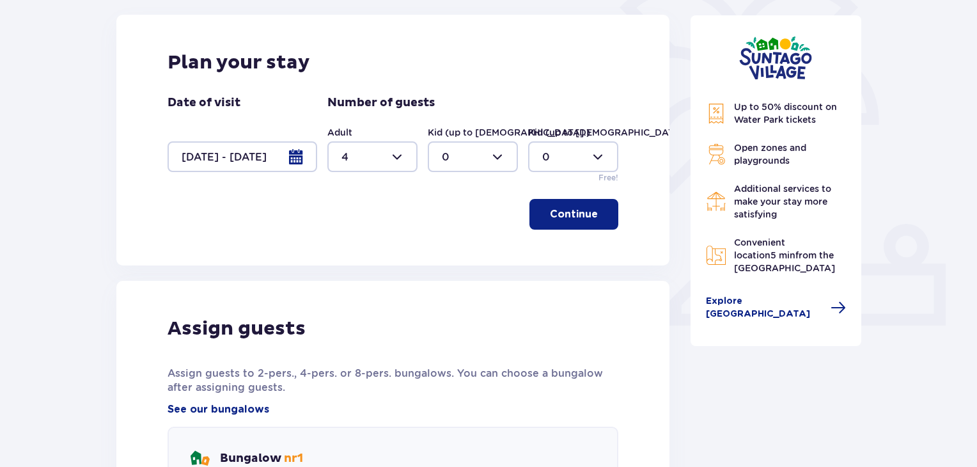
scroll to position [333, 0]
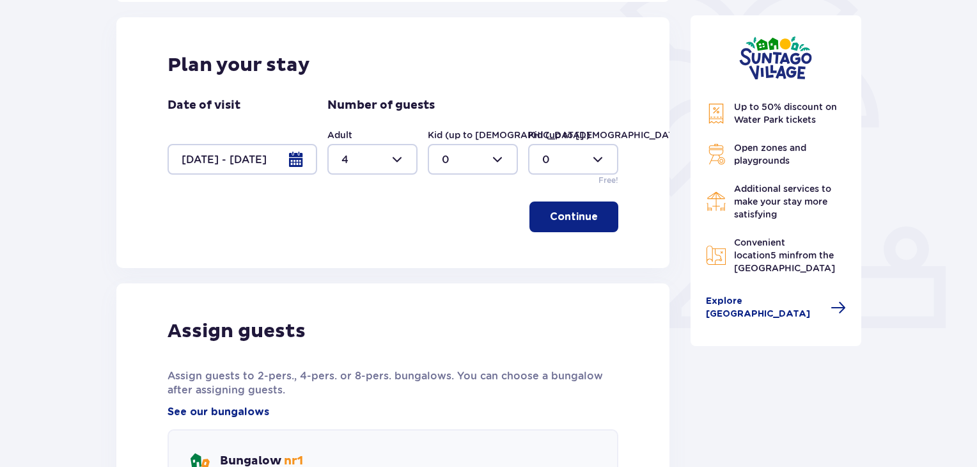
click at [399, 160] on div at bounding box center [372, 159] width 90 height 31
click at [410, 297] on span "4" at bounding box center [373, 305] width 88 height 27
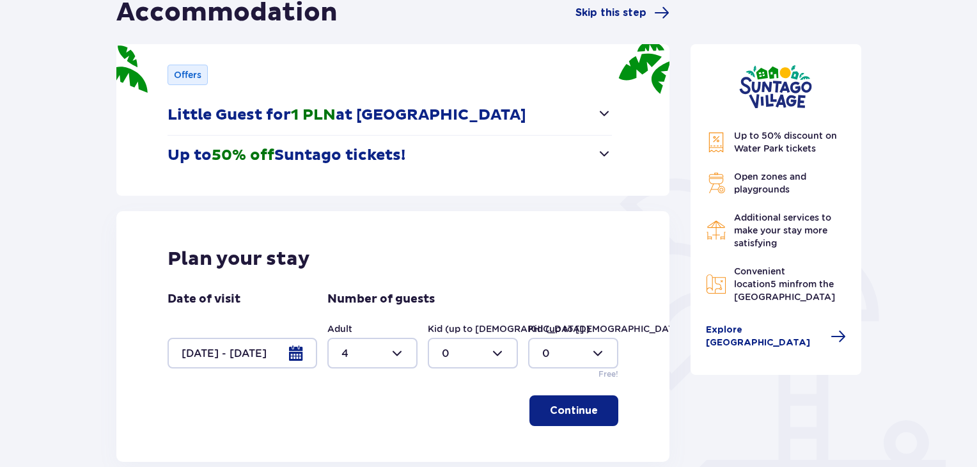
scroll to position [269, 0]
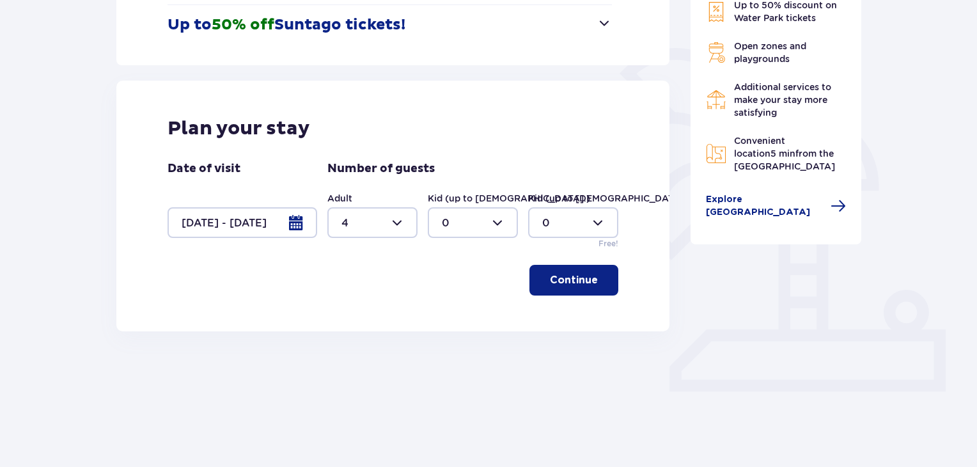
click at [398, 219] on div at bounding box center [372, 222] width 90 height 31
click at [347, 327] on p "5" at bounding box center [344, 332] width 6 height 14
type input "5"
click at [573, 269] on button "Continue" at bounding box center [573, 280] width 89 height 31
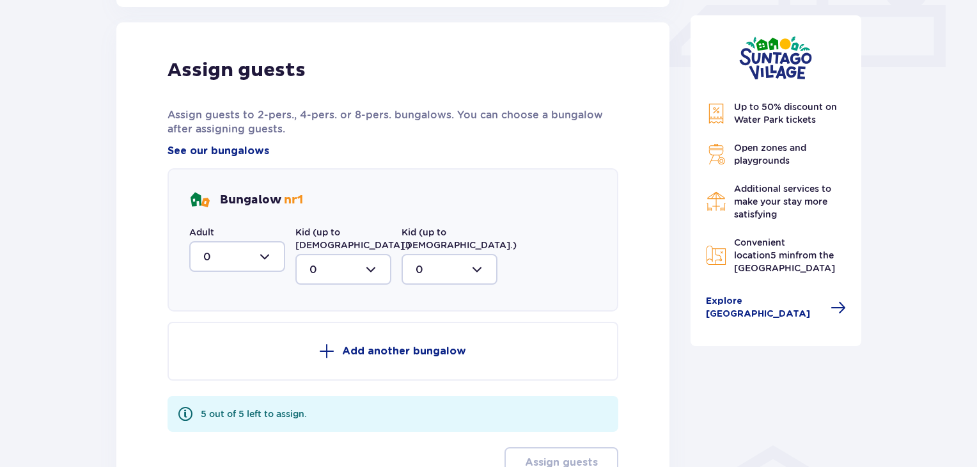
scroll to position [600, 0]
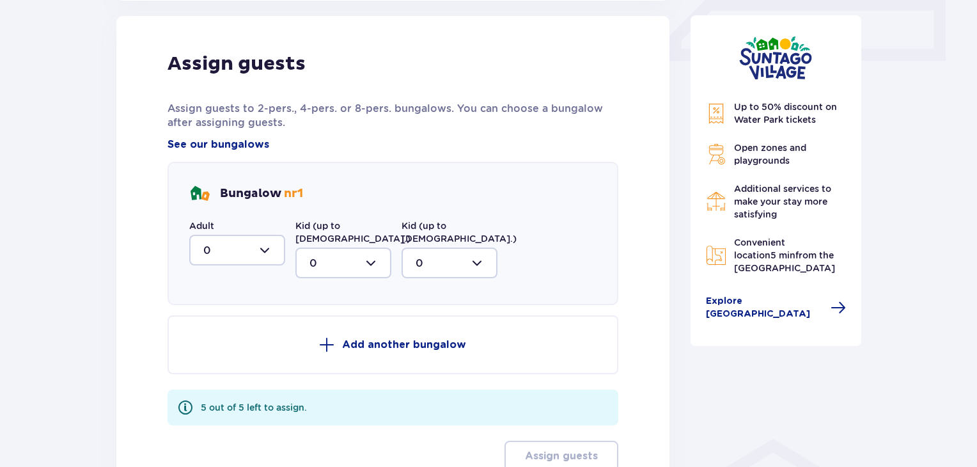
click at [261, 249] on div at bounding box center [237, 250] width 96 height 31
click at [208, 373] on p "5" at bounding box center [206, 375] width 6 height 14
type input "5"
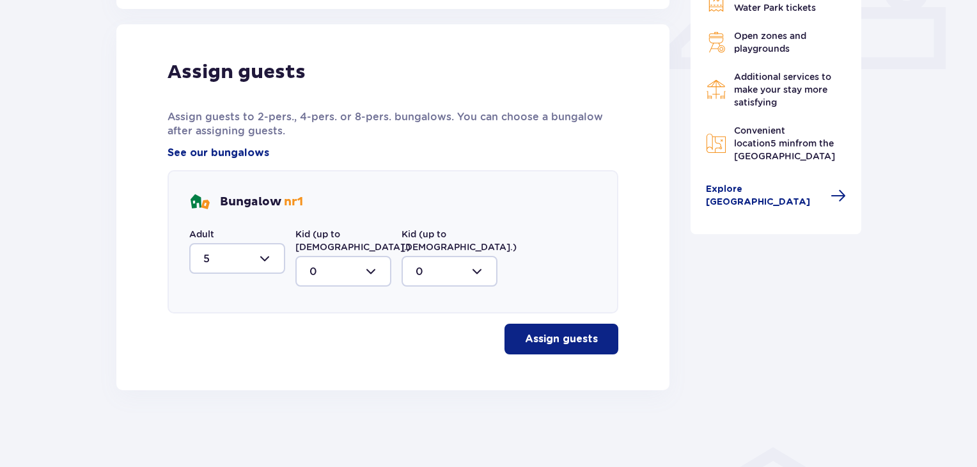
scroll to position [578, 0]
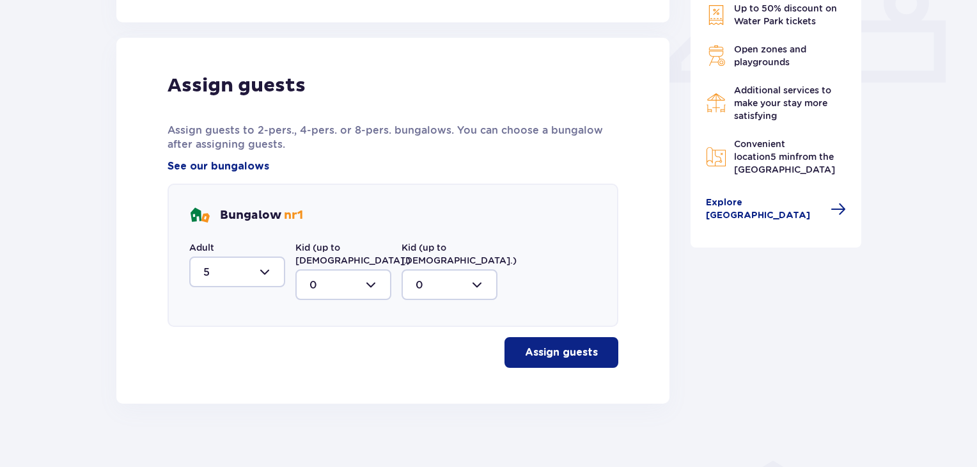
drag, startPoint x: 540, startPoint y: 336, endPoint x: 531, endPoint y: 339, distance: 9.3
click at [531, 345] on p "Assign guests" at bounding box center [561, 352] width 73 height 14
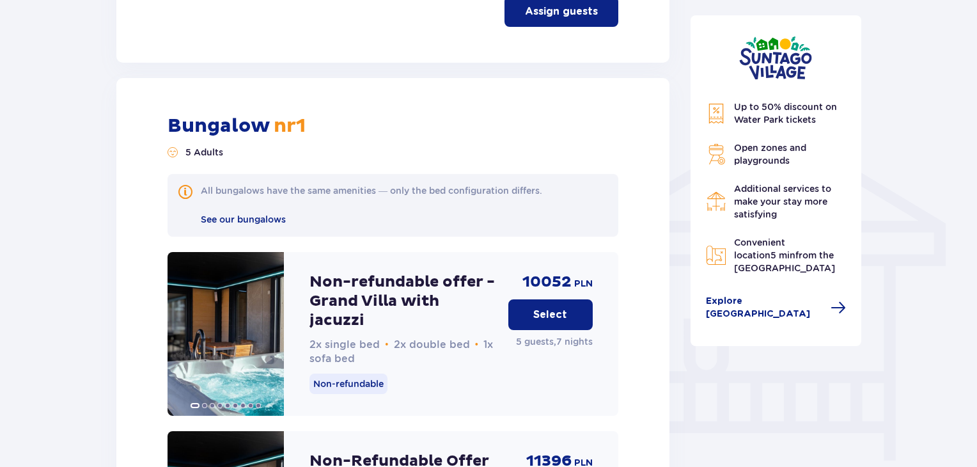
scroll to position [968, 0]
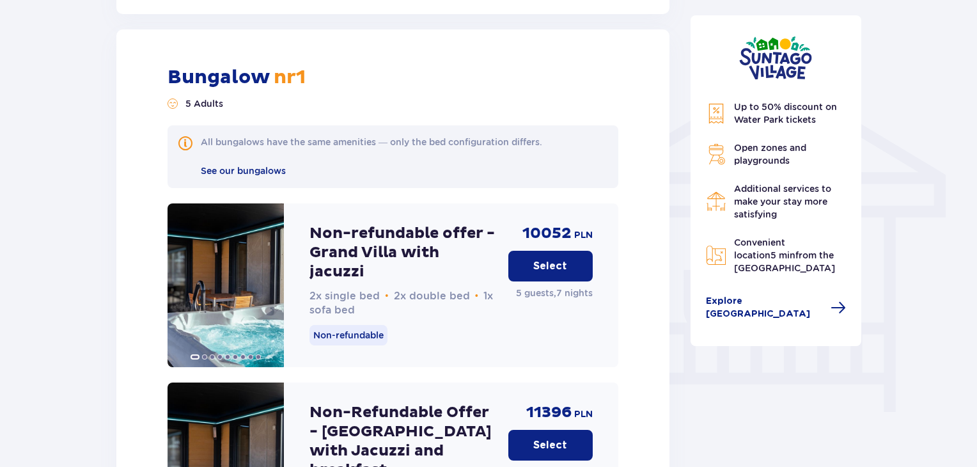
click at [57, 143] on div "Accommodation Skip this step Offers Little Guest for 1 PLN at Suntago Village N…" at bounding box center [488, 77] width 977 height 1891
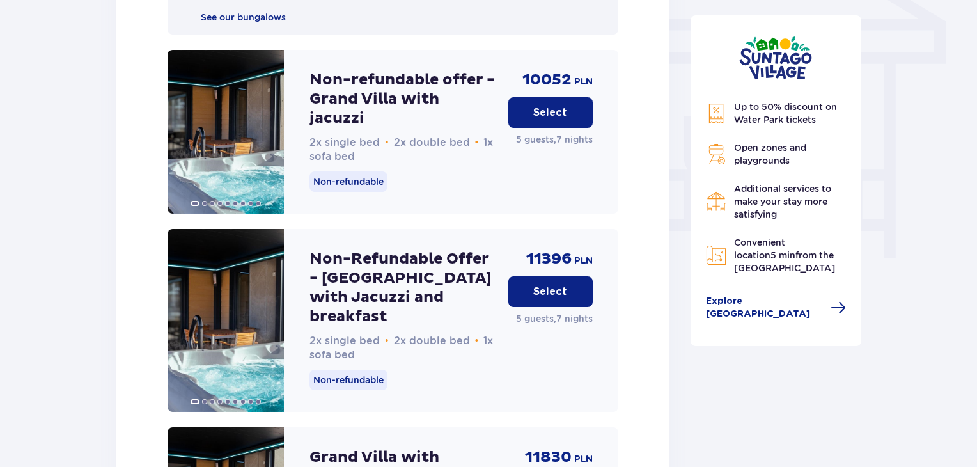
scroll to position [1198, 0]
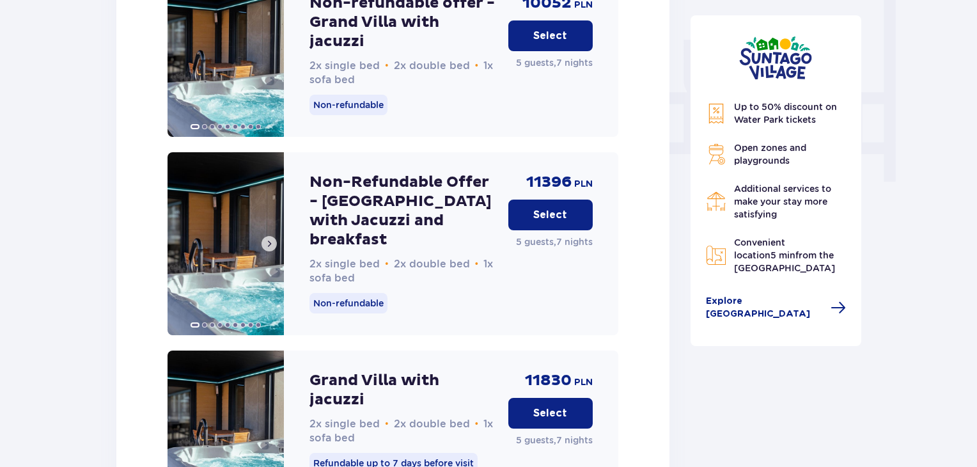
click at [235, 216] on img at bounding box center [226, 243] width 116 height 183
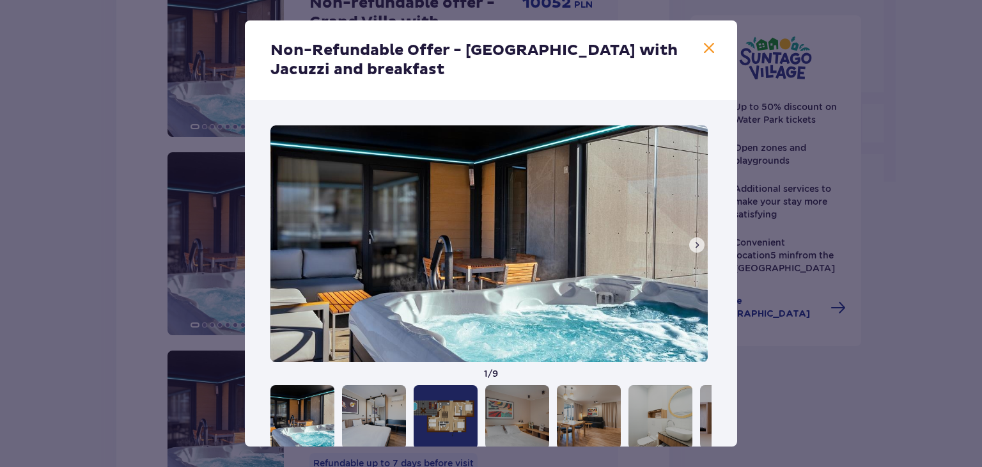
click at [692, 240] on span at bounding box center [697, 245] width 10 height 10
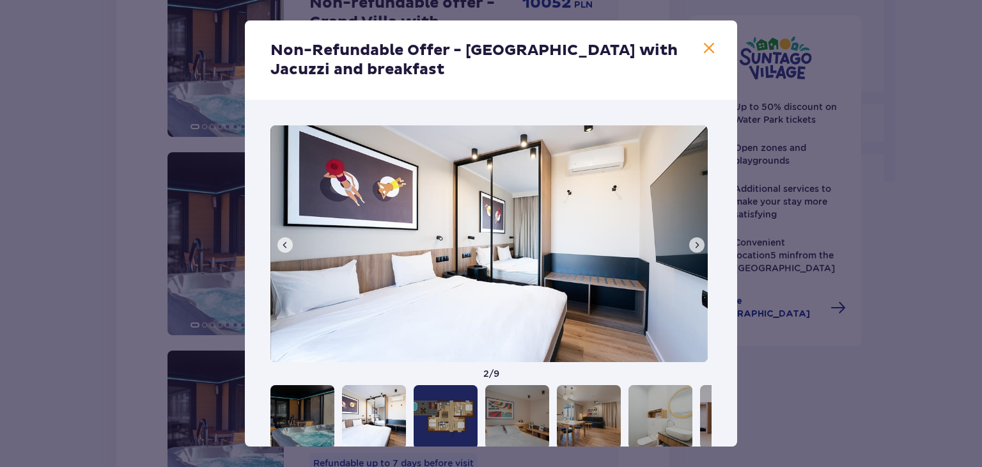
click at [692, 240] on span at bounding box center [697, 245] width 10 height 10
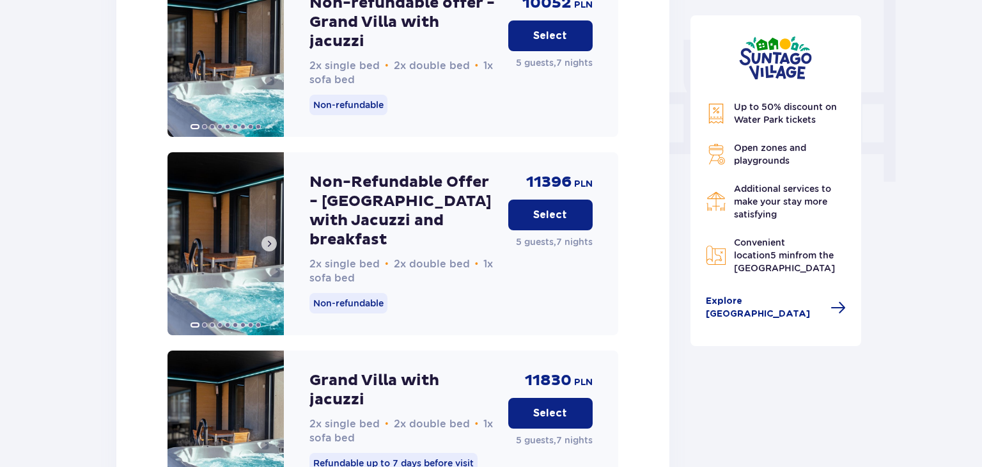
click at [224, 219] on img at bounding box center [226, 243] width 116 height 183
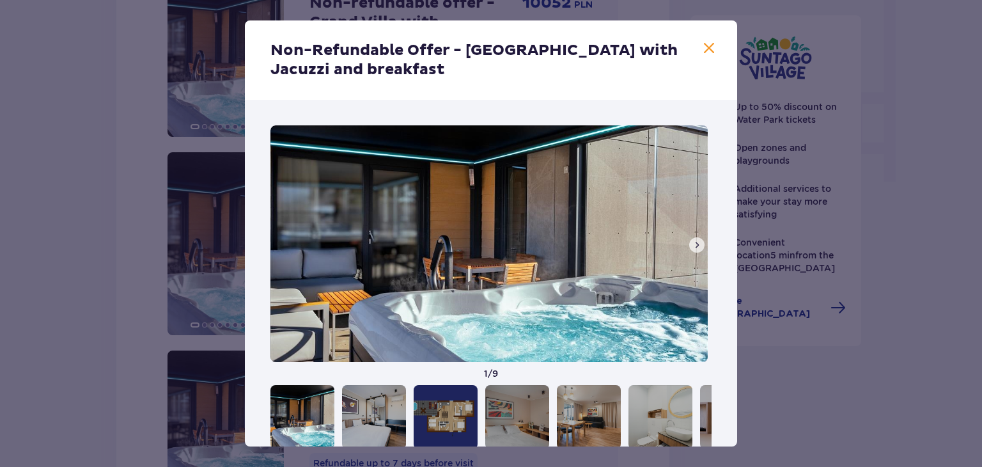
click at [689, 244] on button at bounding box center [696, 244] width 15 height 15
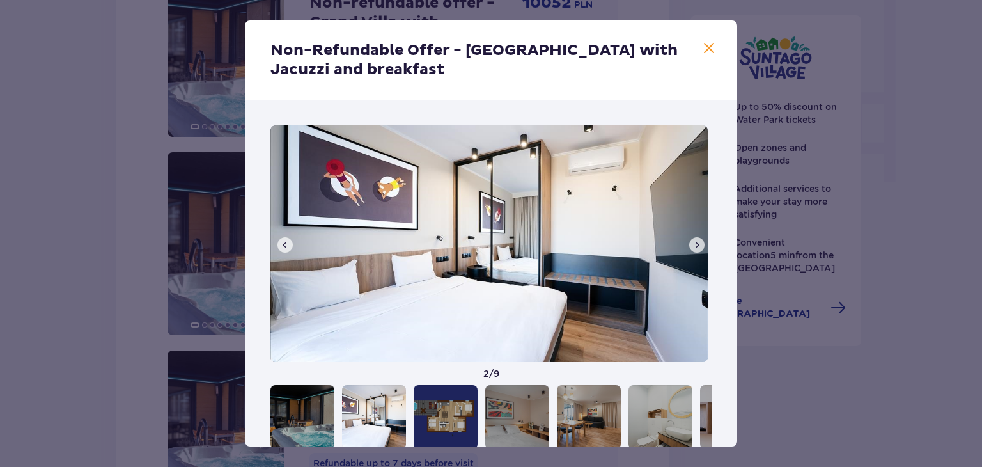
click at [695, 242] on span at bounding box center [697, 245] width 10 height 10
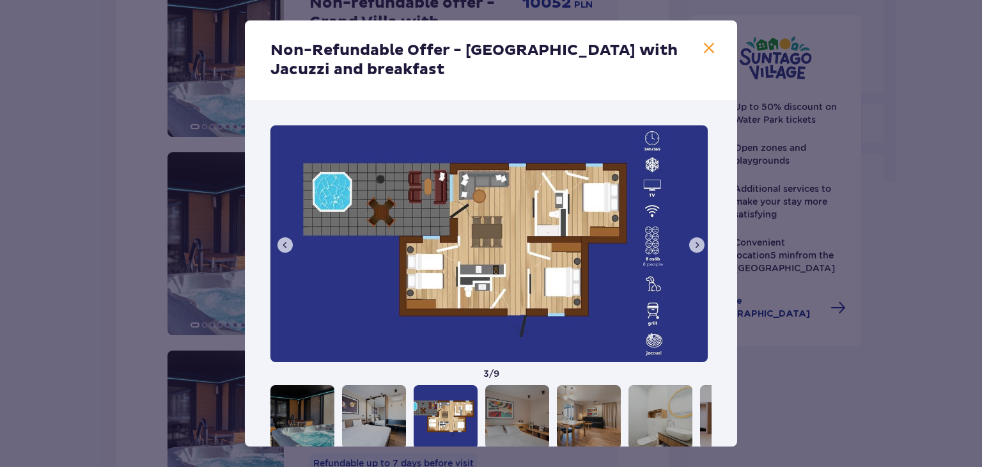
click at [702, 45] on span at bounding box center [709, 48] width 15 height 15
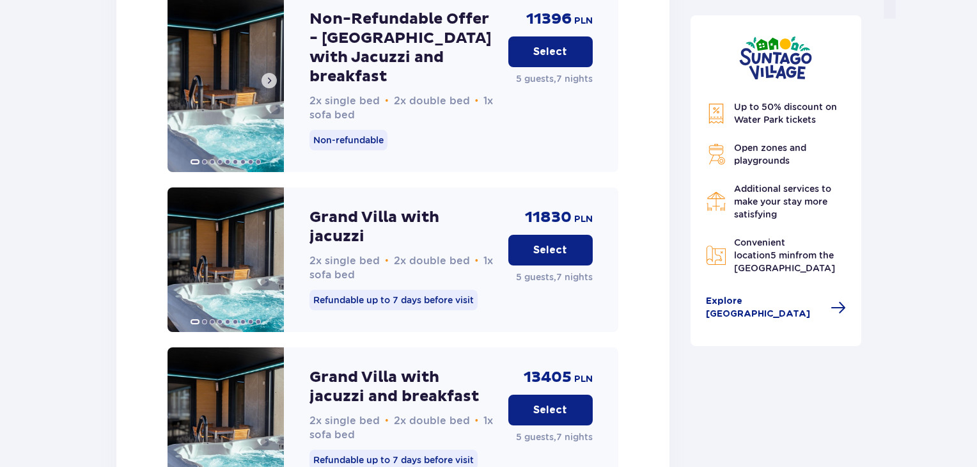
scroll to position [1428, 0]
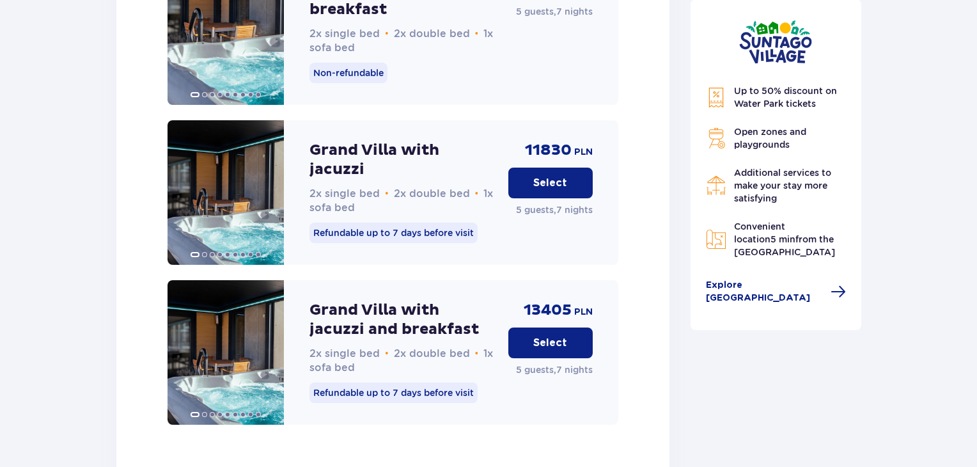
drag, startPoint x: 88, startPoint y: 208, endPoint x: 1, endPoint y: 205, distance: 87.0
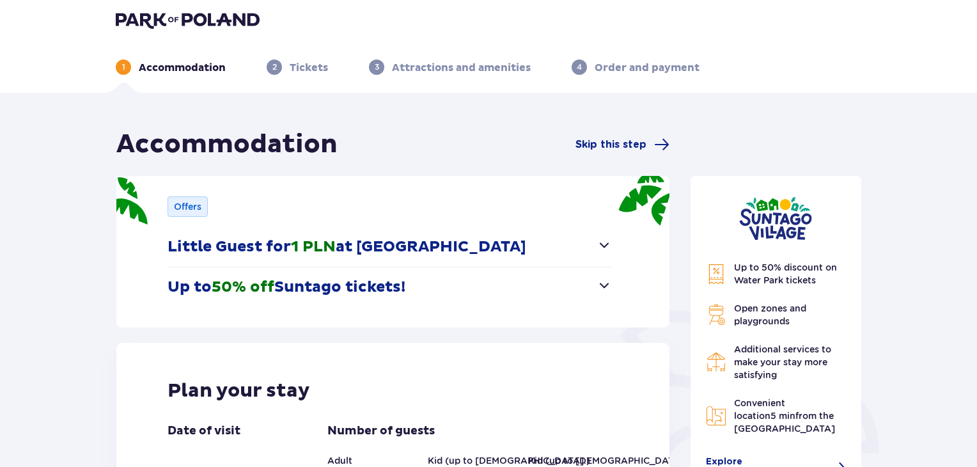
scroll to position [0, 0]
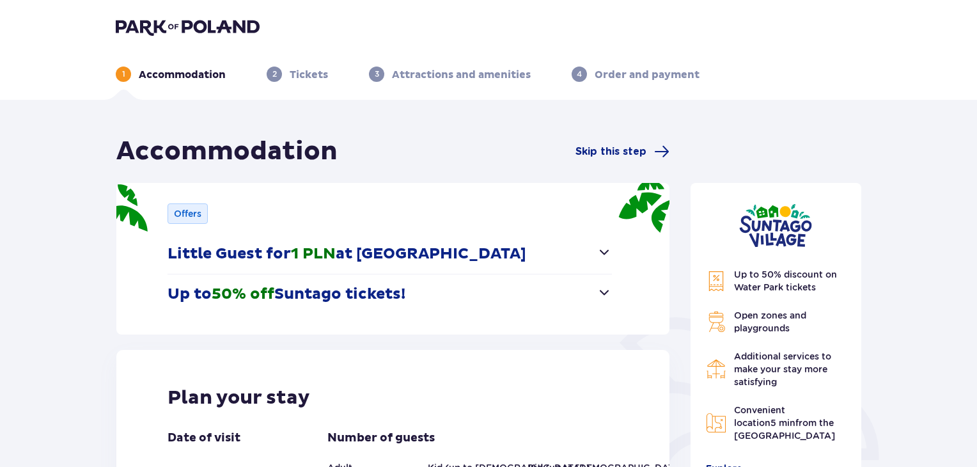
click at [280, 75] on span "2" at bounding box center [274, 74] width 15 height 15
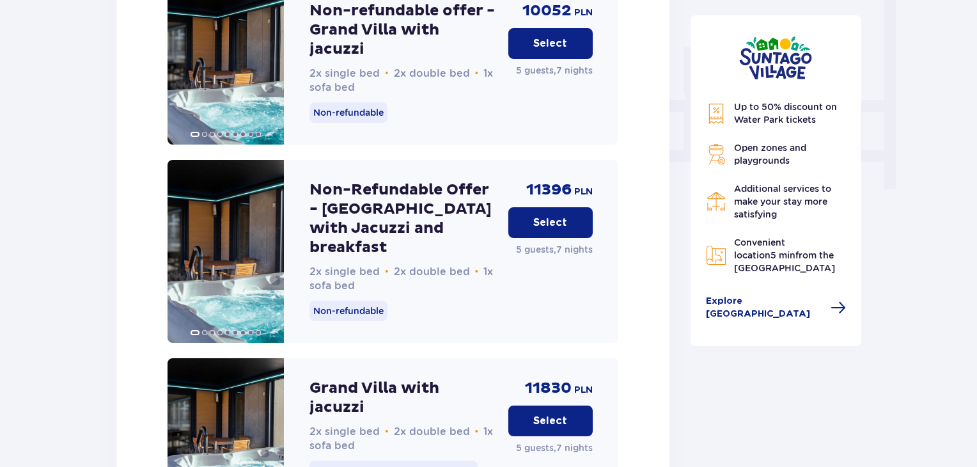
scroll to position [1198, 0]
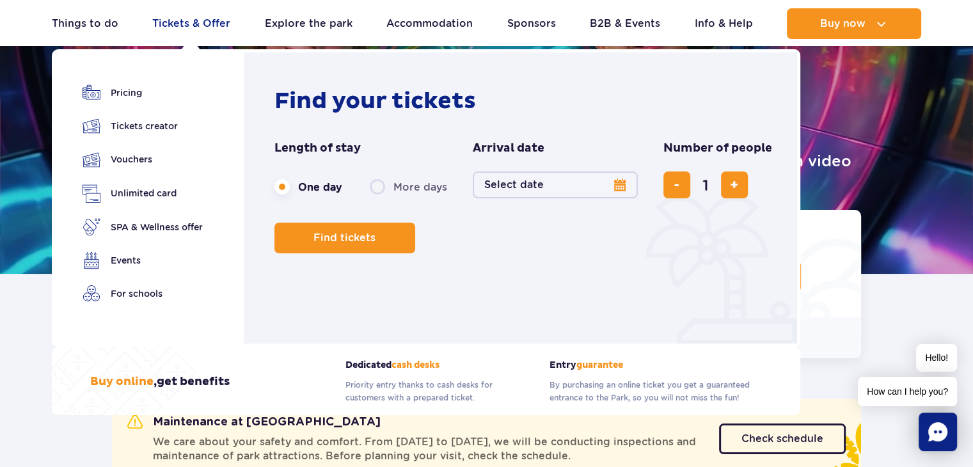
click at [190, 19] on link "Tickets & Offer" at bounding box center [191, 23] width 78 height 31
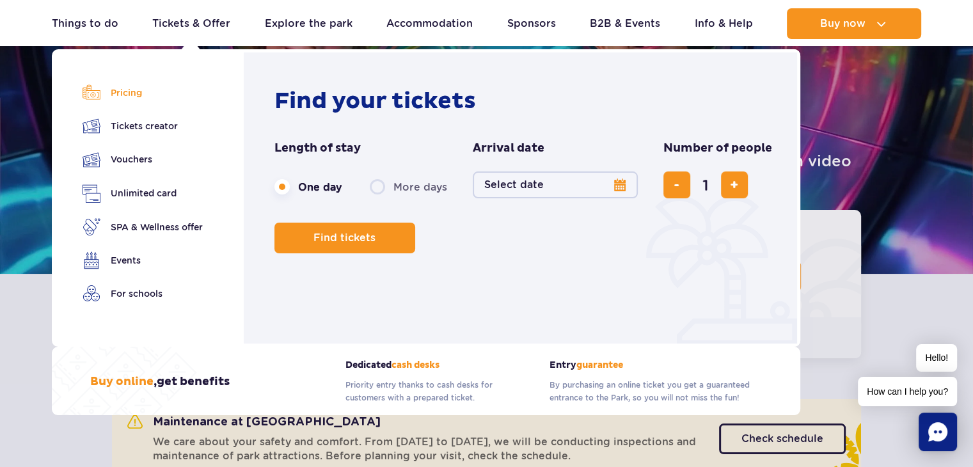
click at [130, 91] on link "Pricing" at bounding box center [142, 93] width 120 height 18
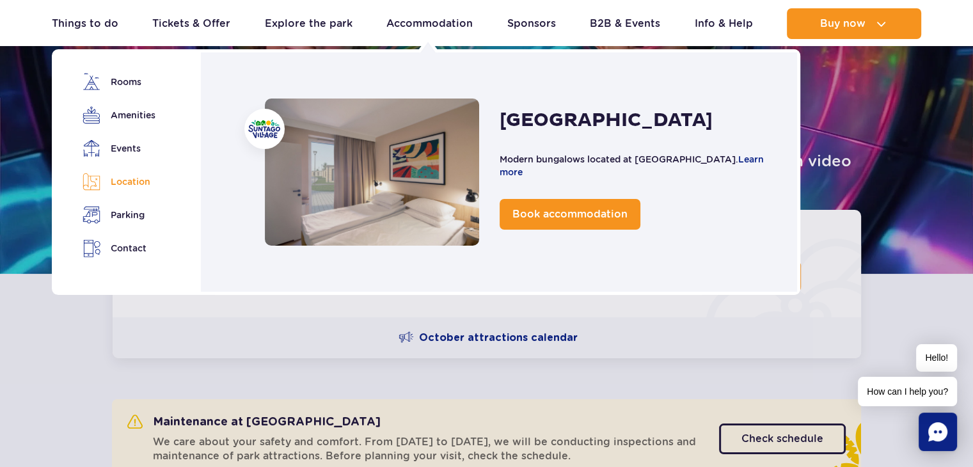
click at [130, 180] on link "Location" at bounding box center [118, 182] width 72 height 18
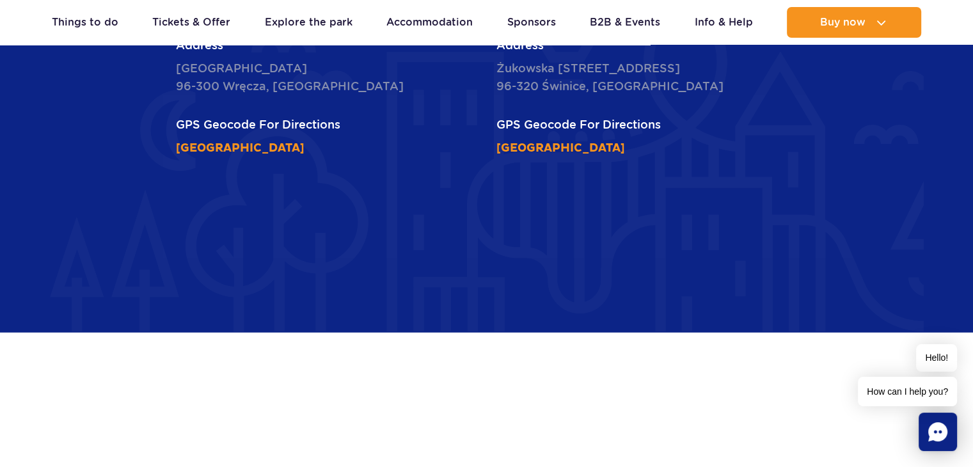
scroll to position [3555, 0]
